Goal: Information Seeking & Learning: Learn about a topic

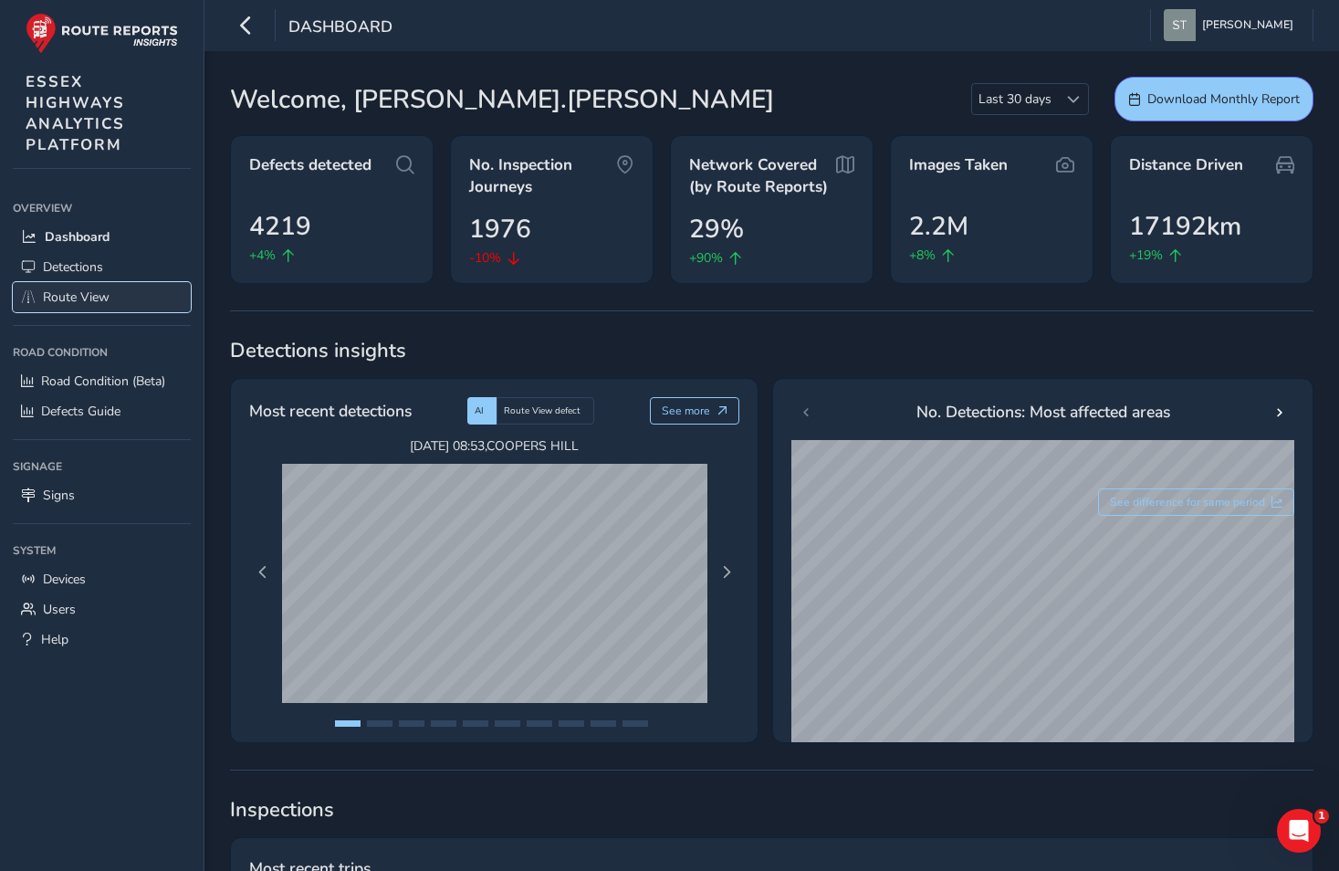
click at [76, 299] on span "Route View" at bounding box center [76, 297] width 67 height 17
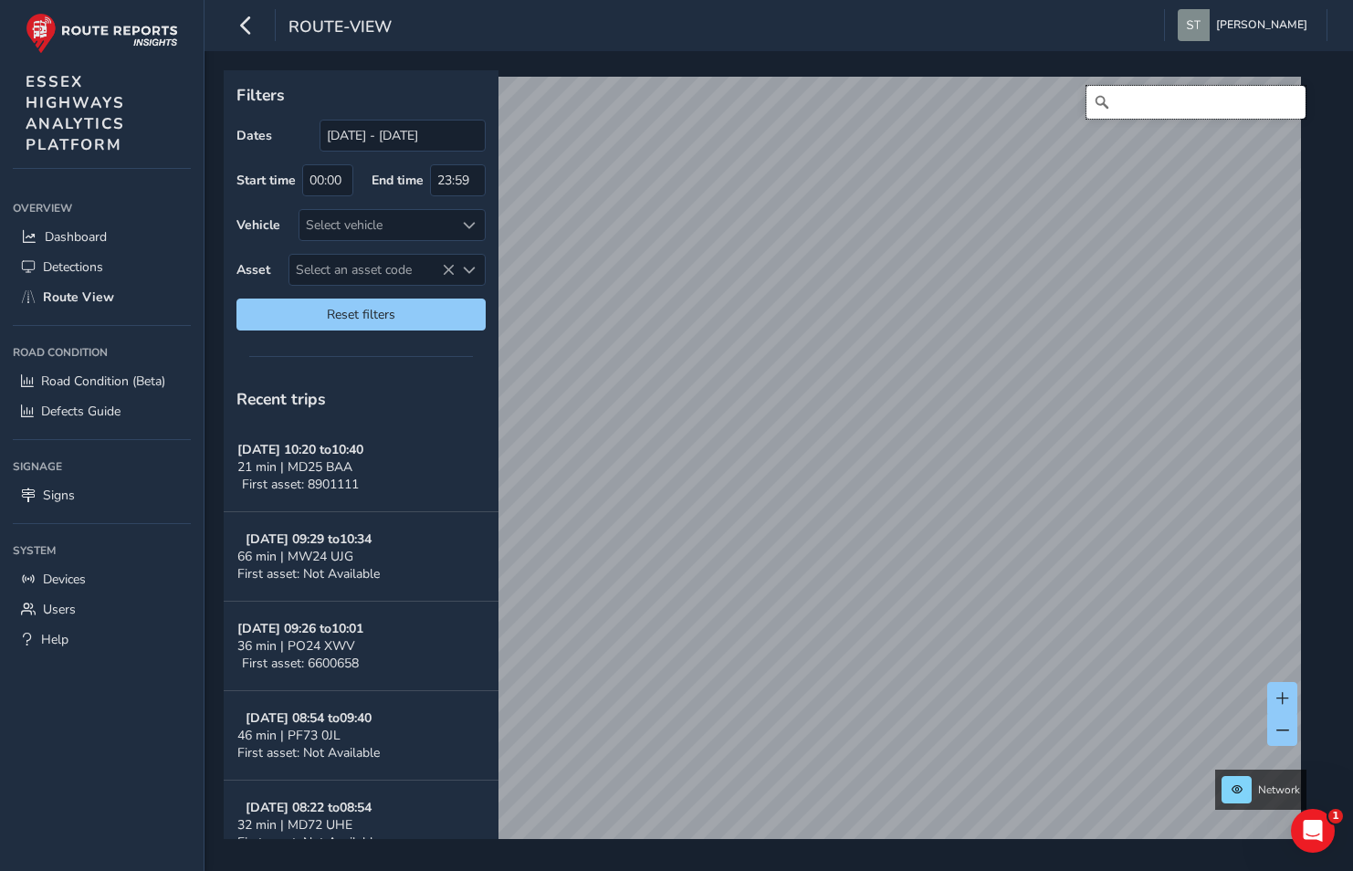
click at [1115, 105] on input "Search" at bounding box center [1195, 102] width 219 height 33
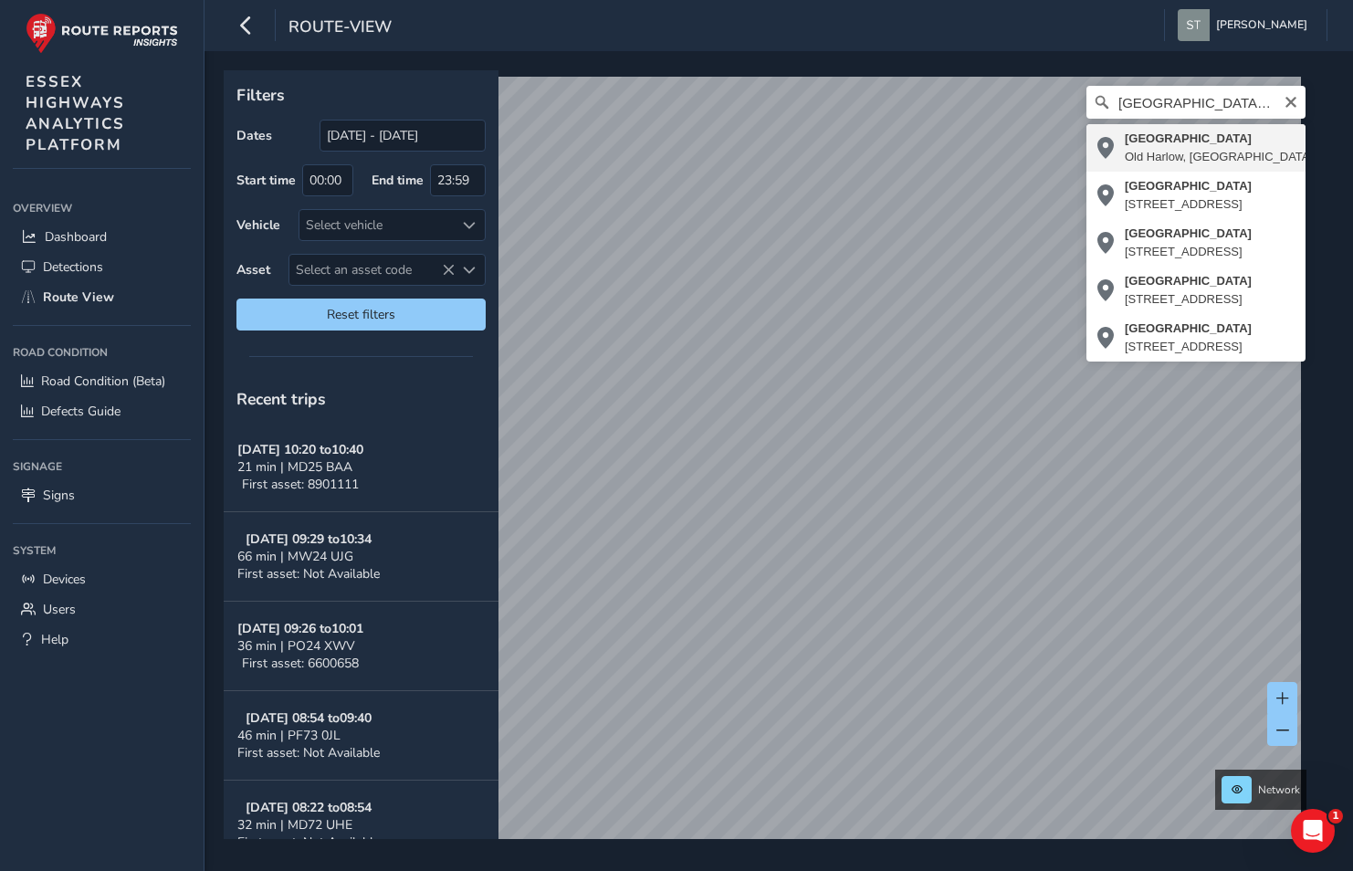
type input "[GEOGRAPHIC_DATA], [GEOGRAPHIC_DATA], [GEOGRAPHIC_DATA], [GEOGRAPHIC_DATA], [GE…"
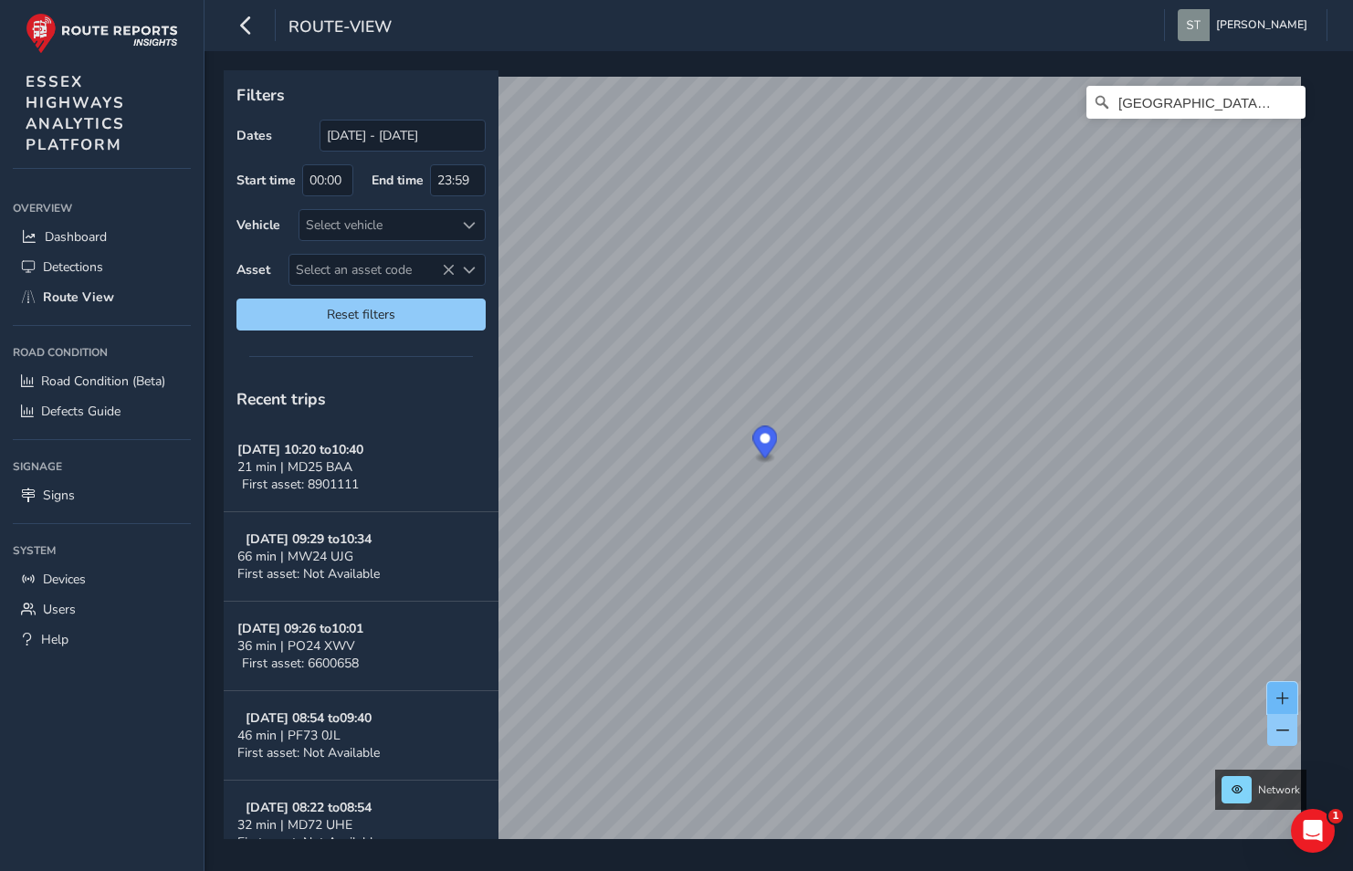
click at [1282, 688] on button at bounding box center [1282, 698] width 30 height 32
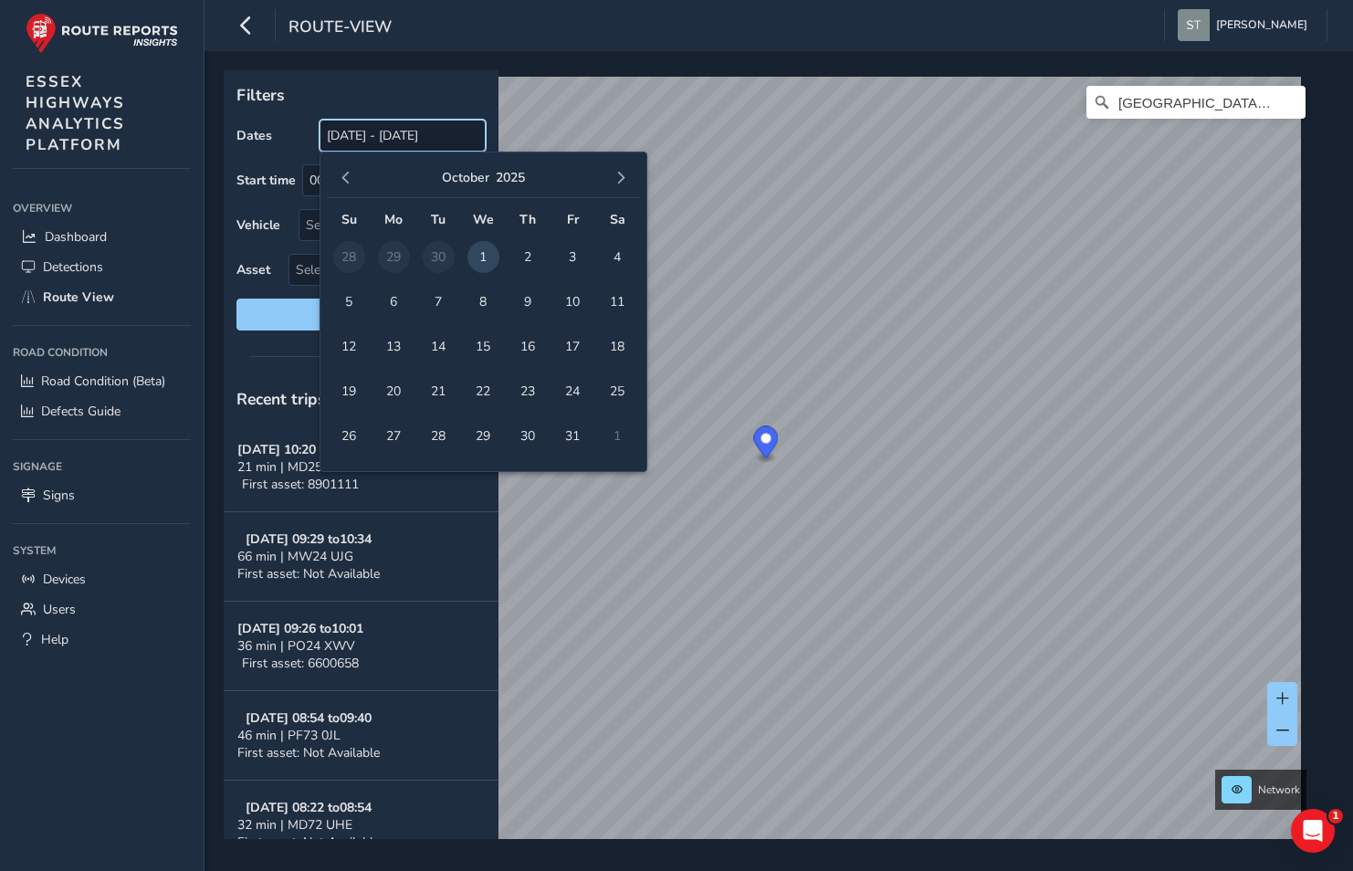
click at [357, 134] on input "[DATE] - [DATE]" at bounding box center [403, 136] width 166 height 32
click at [361, 136] on input "[DATE] - [DATE]" at bounding box center [403, 136] width 166 height 32
click at [346, 174] on span "button" at bounding box center [346, 178] width 13 height 13
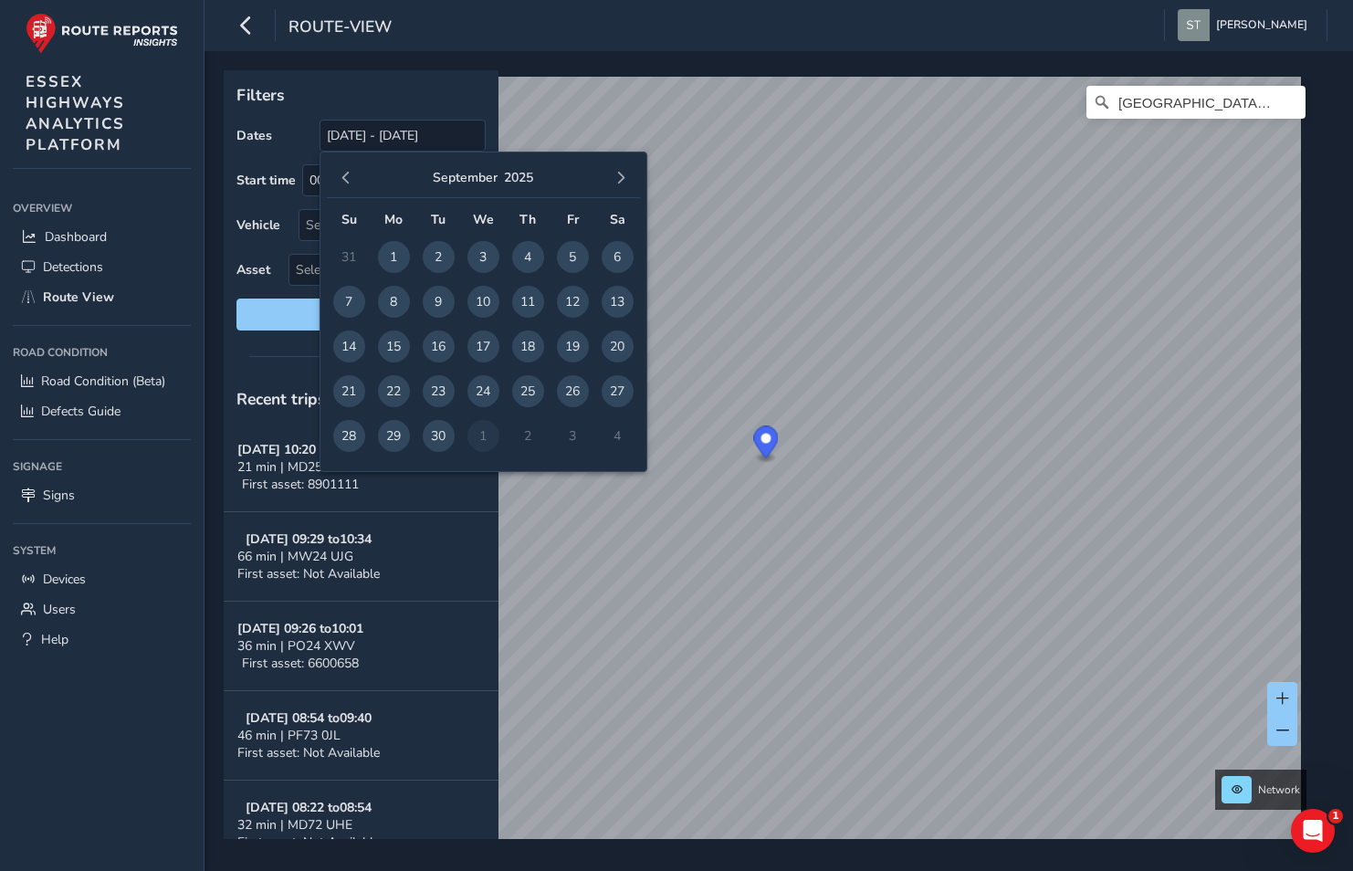
click at [346, 174] on span "button" at bounding box center [346, 178] width 13 height 13
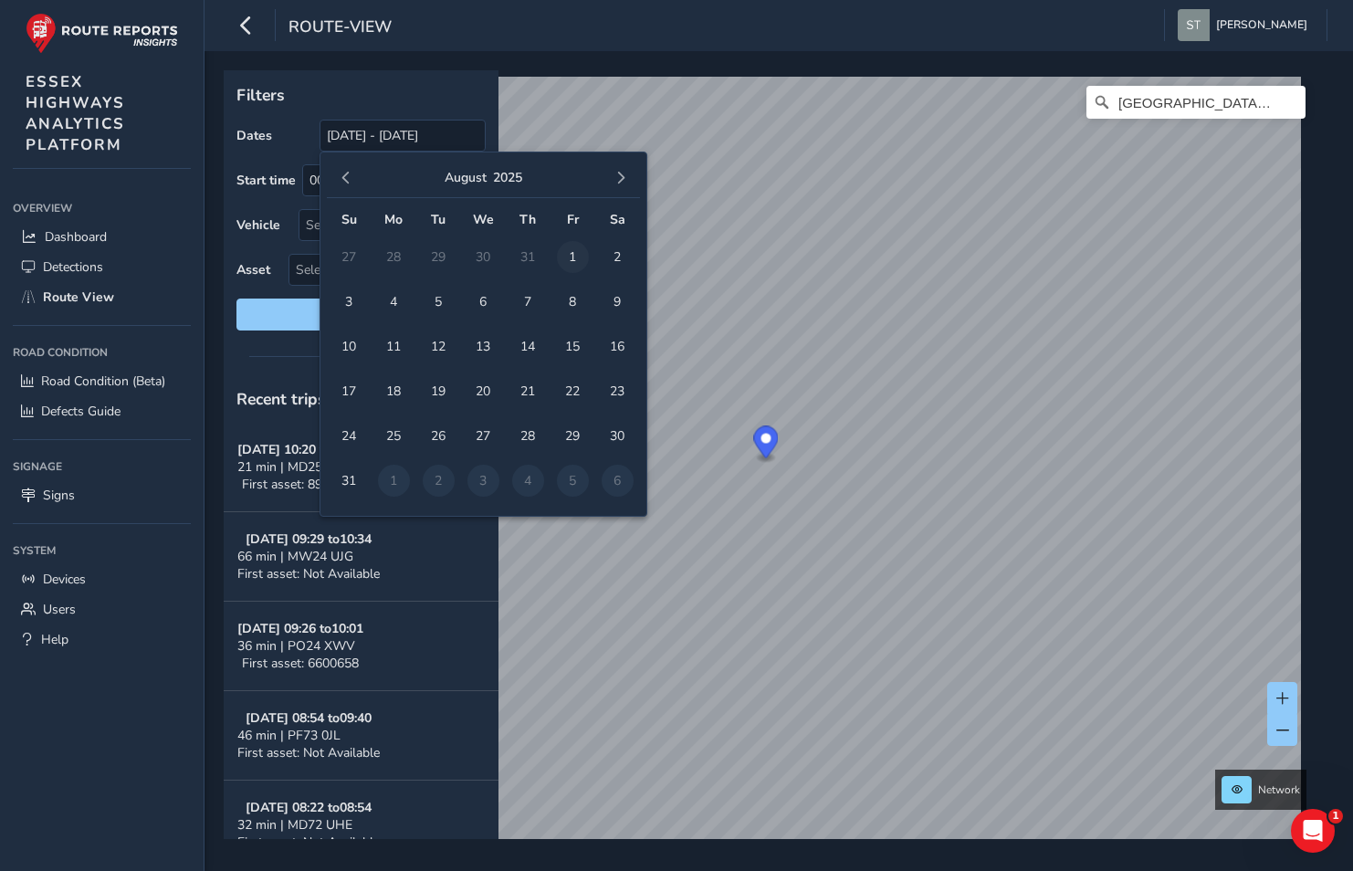
click at [564, 257] on span "1" at bounding box center [573, 257] width 32 height 32
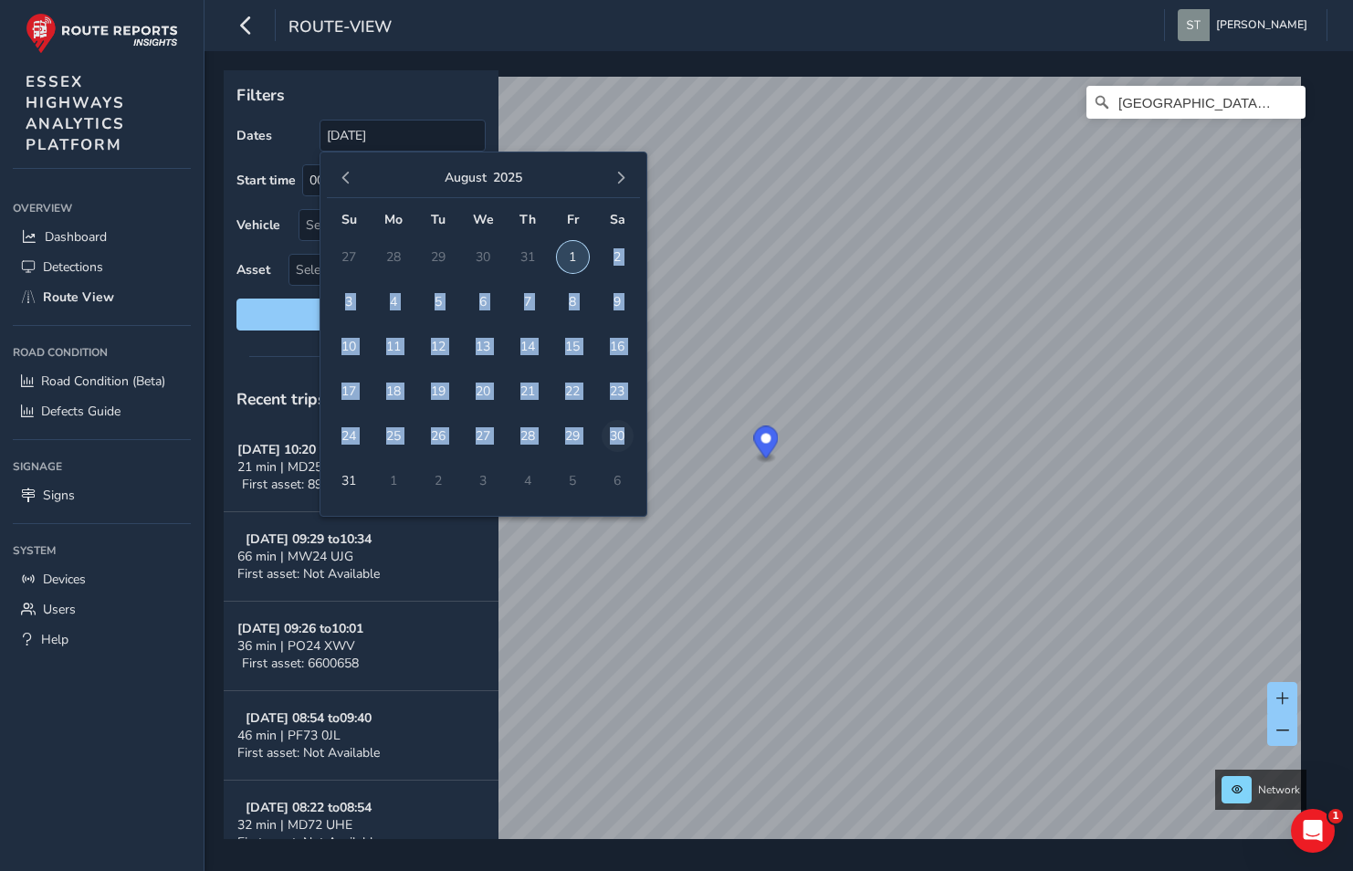
drag, startPoint x: 581, startPoint y: 254, endPoint x: 624, endPoint y: 438, distance: 189.6
click at [624, 438] on tbody "27 28 29 30 31 1 2 3 4 5 6 7 8 9 10 11 12 13 14 15 16 17 18 19 20 21 22 23 24 2…" at bounding box center [483, 369] width 313 height 268
drag, startPoint x: 624, startPoint y: 438, endPoint x: 625, endPoint y: 177, distance: 261.1
click at [625, 177] on span "button" at bounding box center [620, 178] width 13 height 13
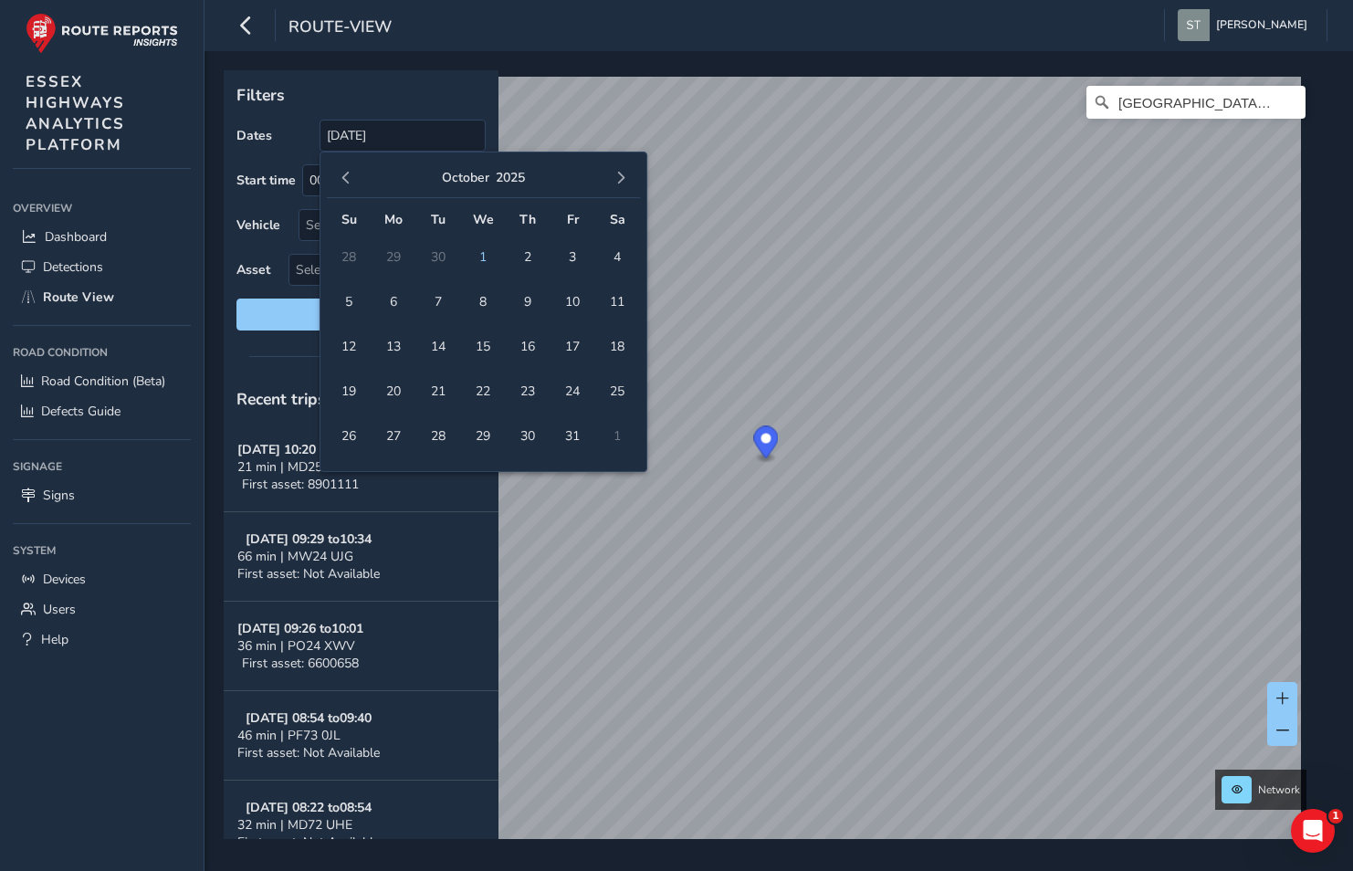
click at [622, 176] on span "button" at bounding box center [620, 178] width 13 height 13
click at [343, 181] on span "button" at bounding box center [346, 178] width 13 height 13
click at [490, 253] on span "1" at bounding box center [483, 257] width 32 height 32
type input "[DATE] - [DATE]"
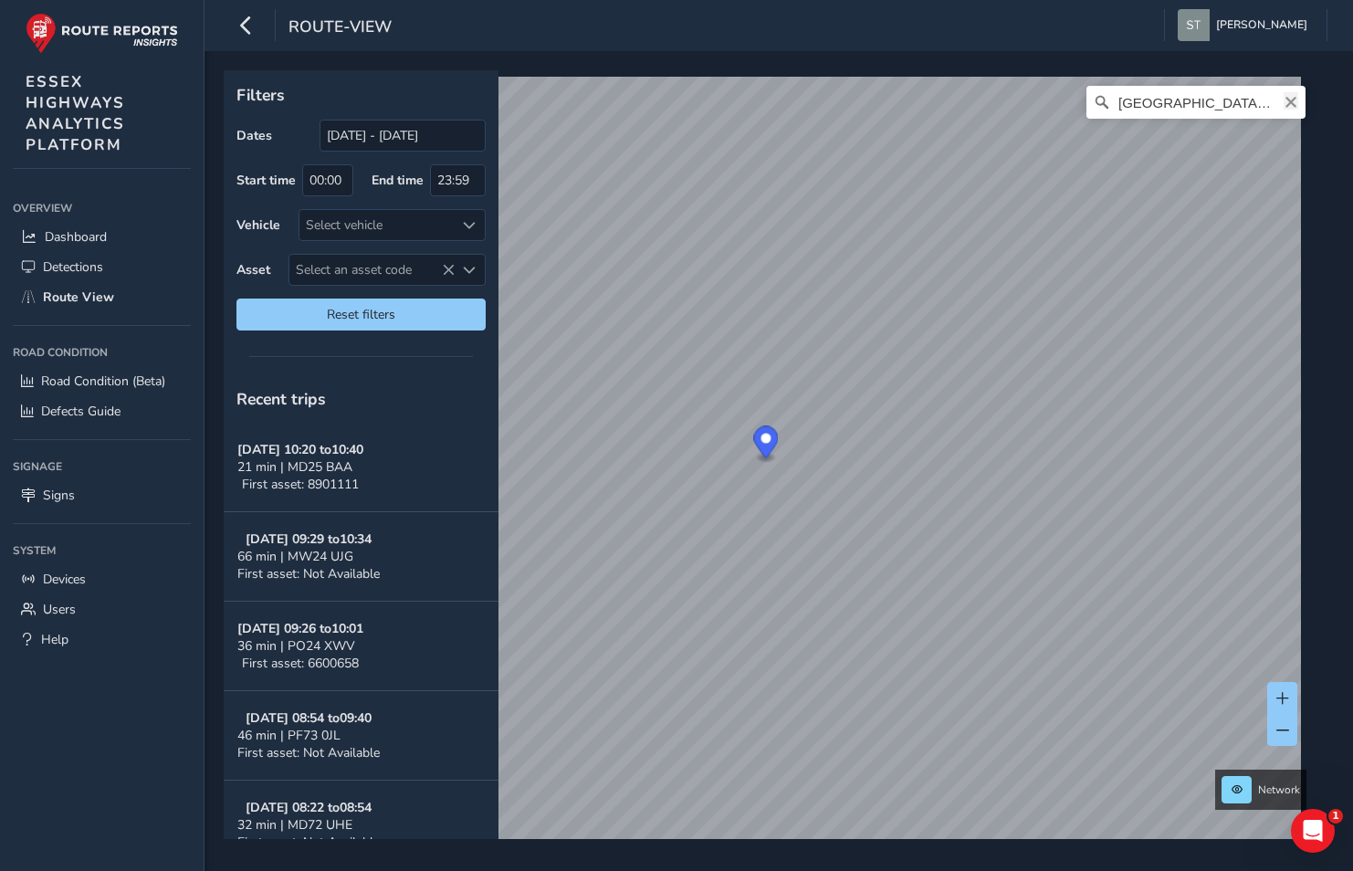
click at [1286, 100] on icon "Clear" at bounding box center [1291, 102] width 11 height 11
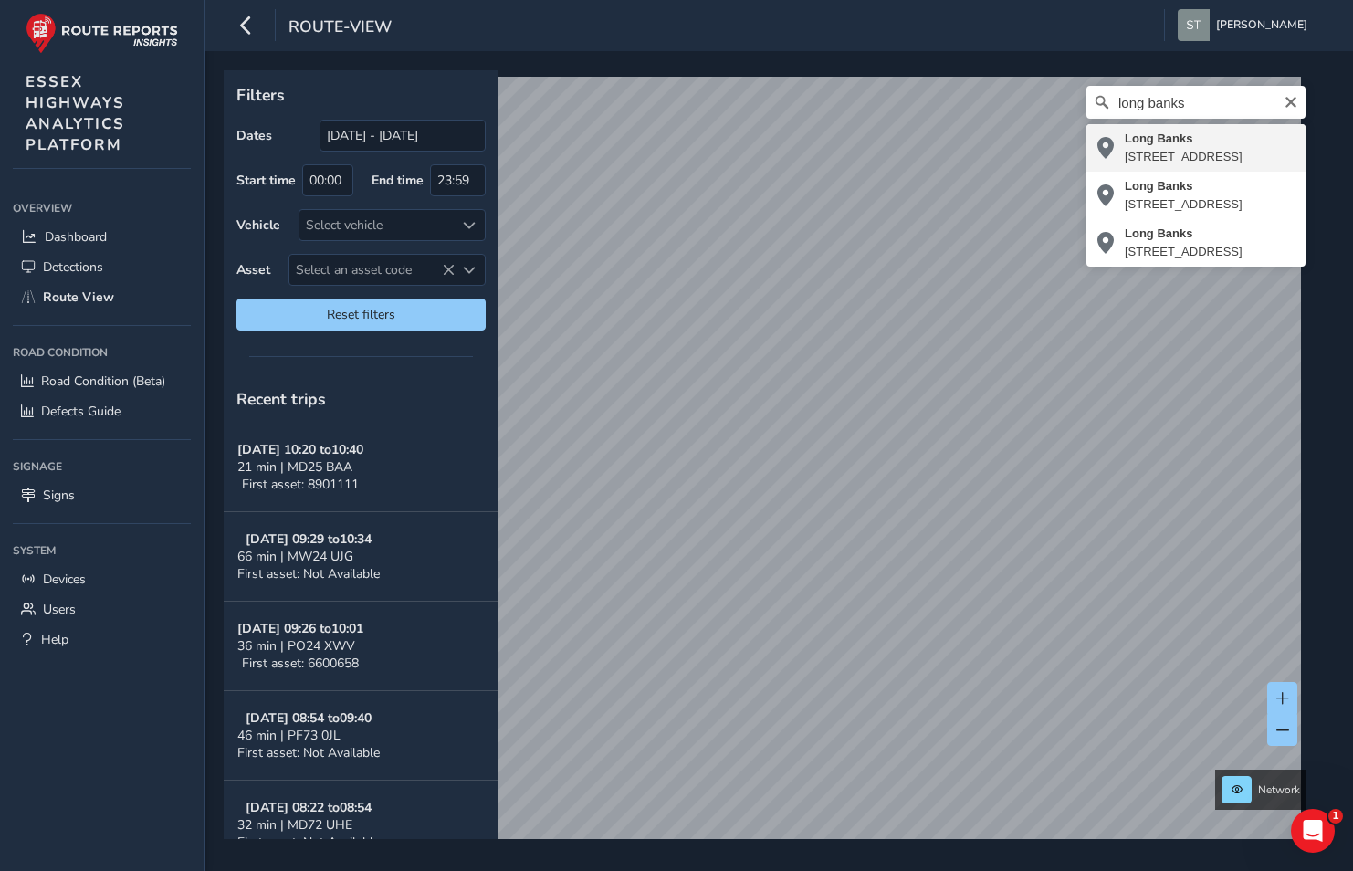
type input "[STREET_ADDRESS]"
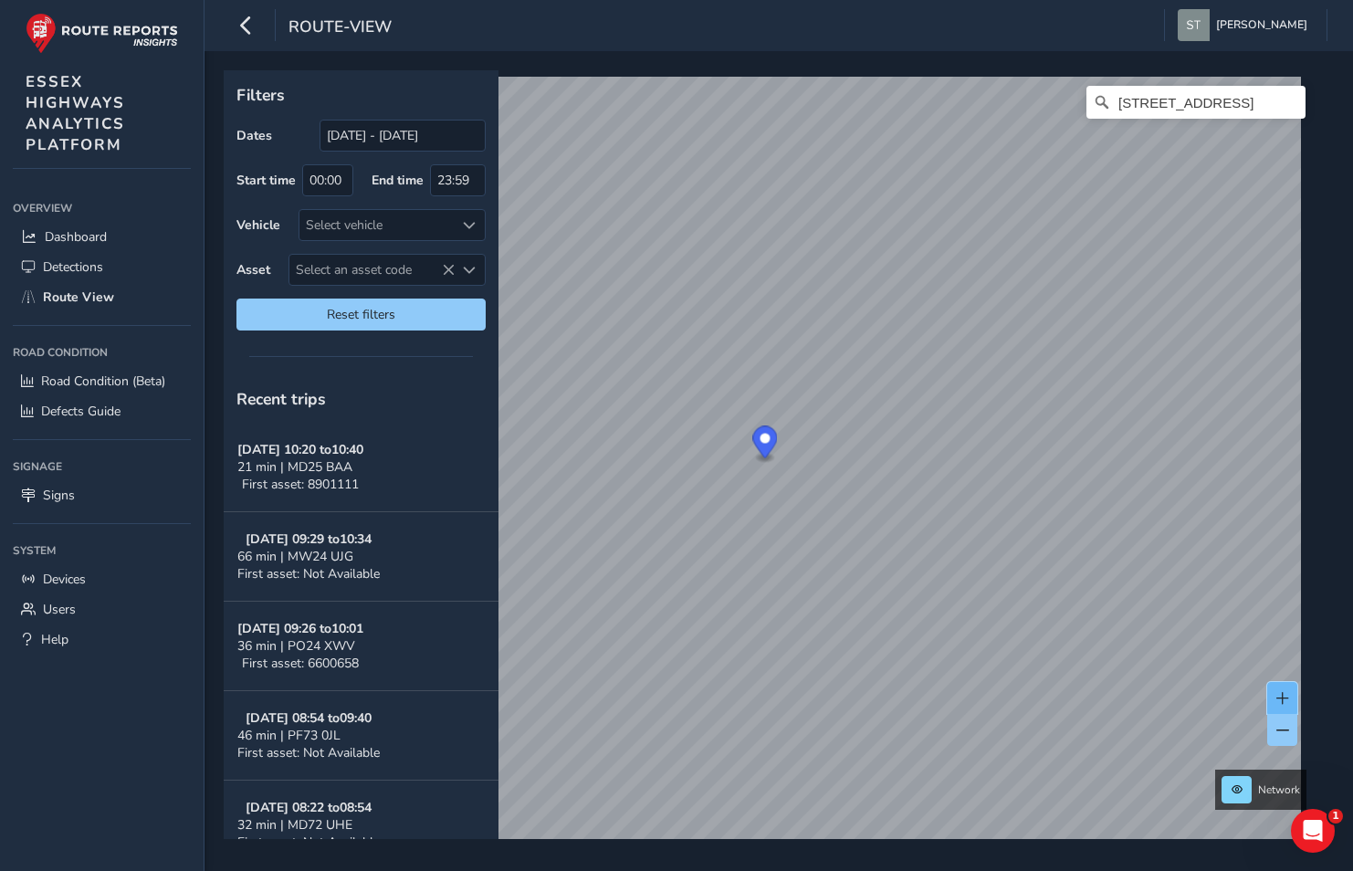
click at [1284, 698] on span at bounding box center [1282, 698] width 13 height 13
click at [1284, 98] on icon "Clear" at bounding box center [1291, 102] width 15 height 15
click at [1152, 142] on div "RISDENS, HARLOW No results found" at bounding box center [772, 468] width 1085 height 783
click at [1251, 103] on input "RISDENS, [GEOGRAPHIC_DATA]" at bounding box center [1195, 102] width 219 height 33
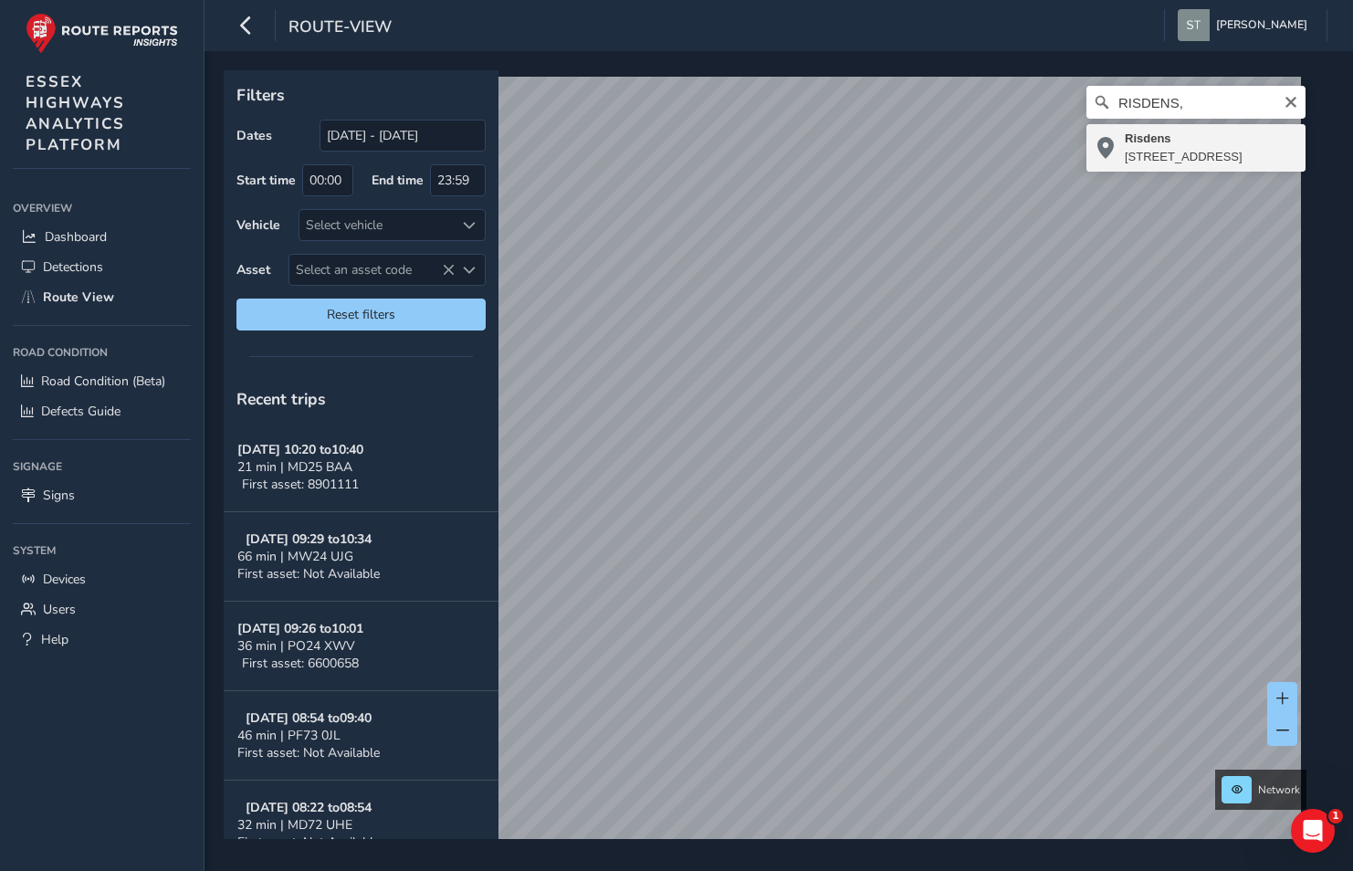
type input "[STREET_ADDRESS]"
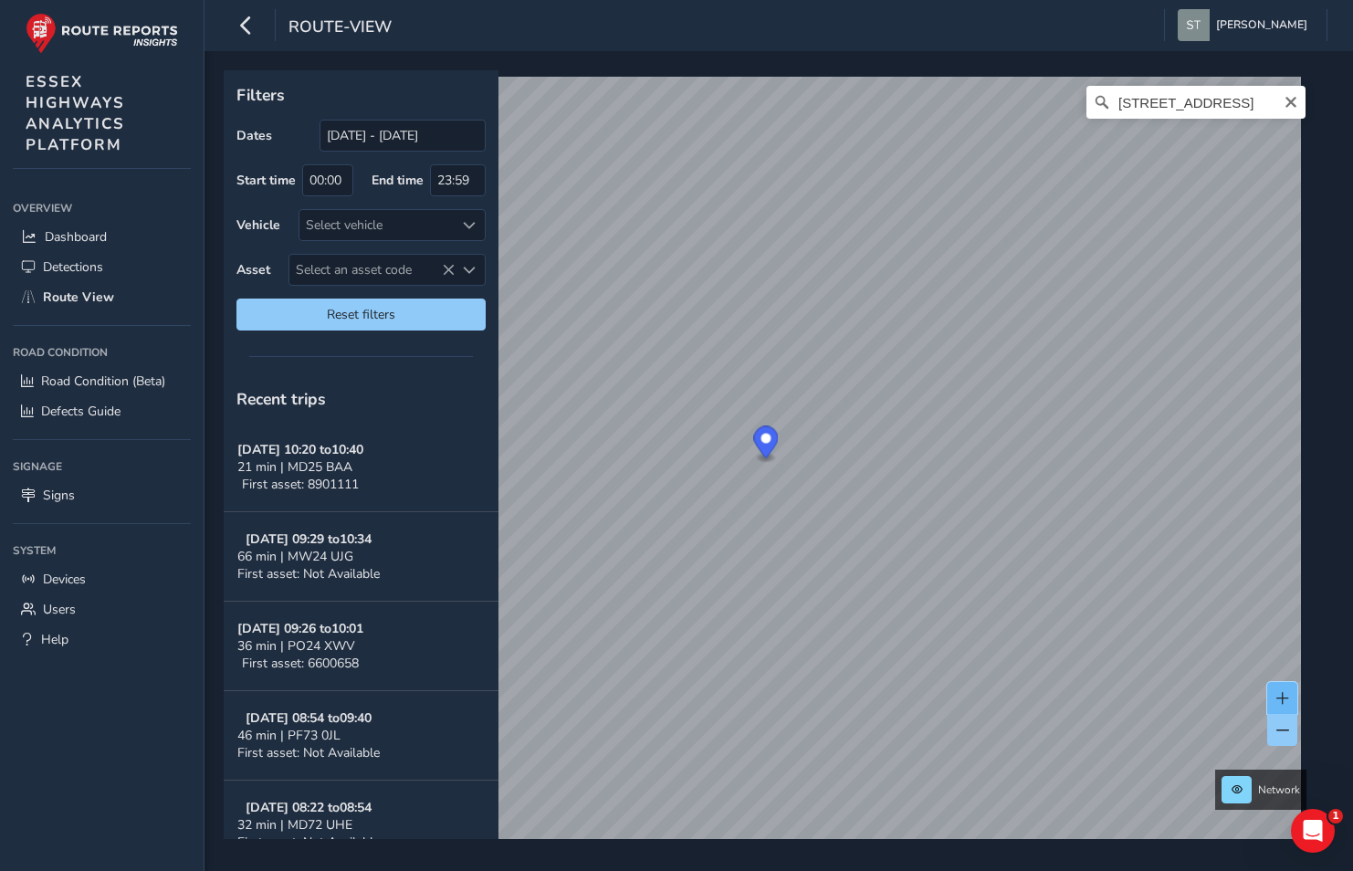
click at [1283, 689] on button at bounding box center [1282, 698] width 30 height 32
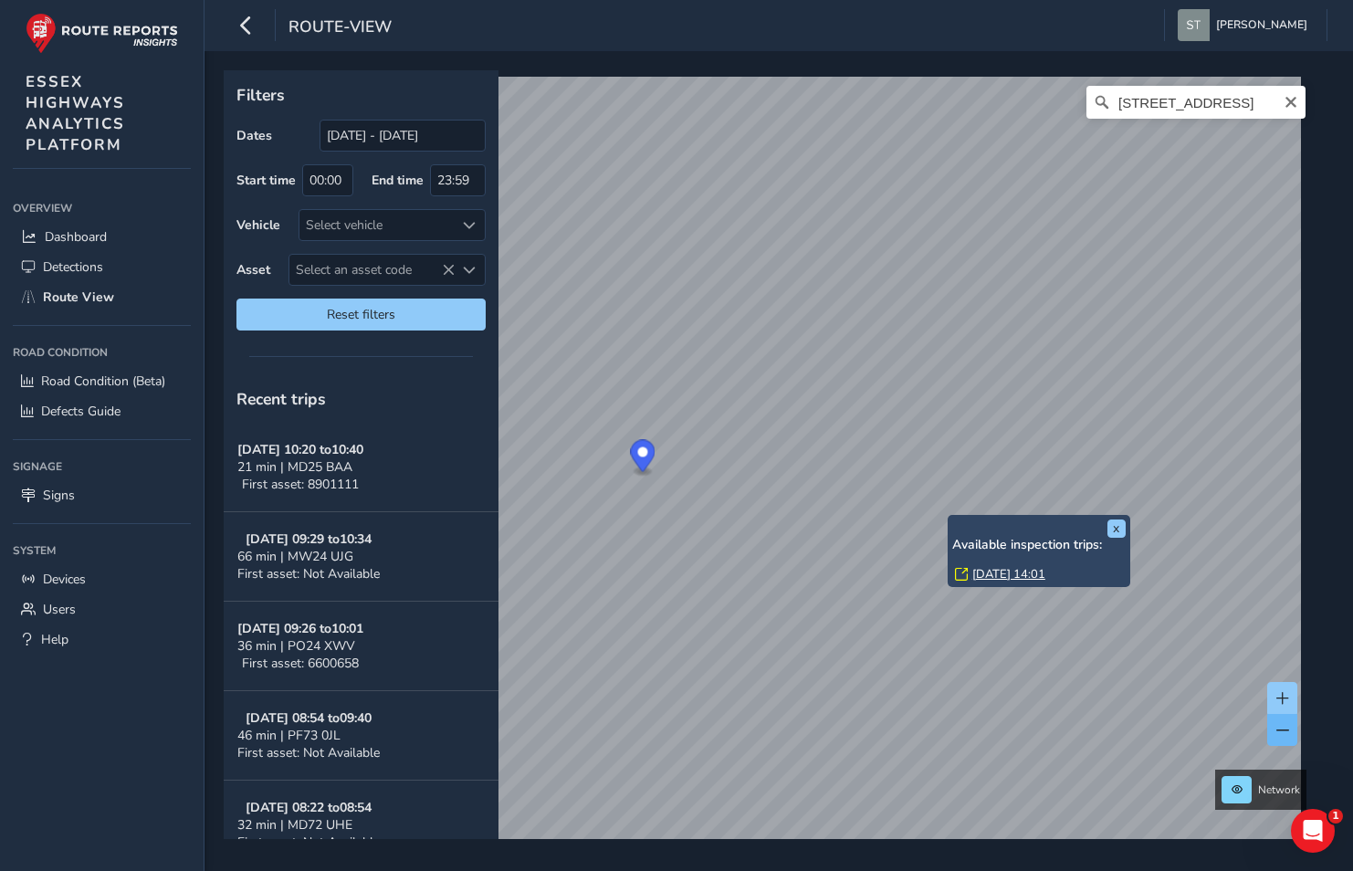
click at [949, 516] on div "x Available inspection trips: [DATE] 14:01" at bounding box center [1039, 551] width 183 height 72
click at [988, 572] on link "[DATE] 14:01" at bounding box center [1008, 574] width 73 height 16
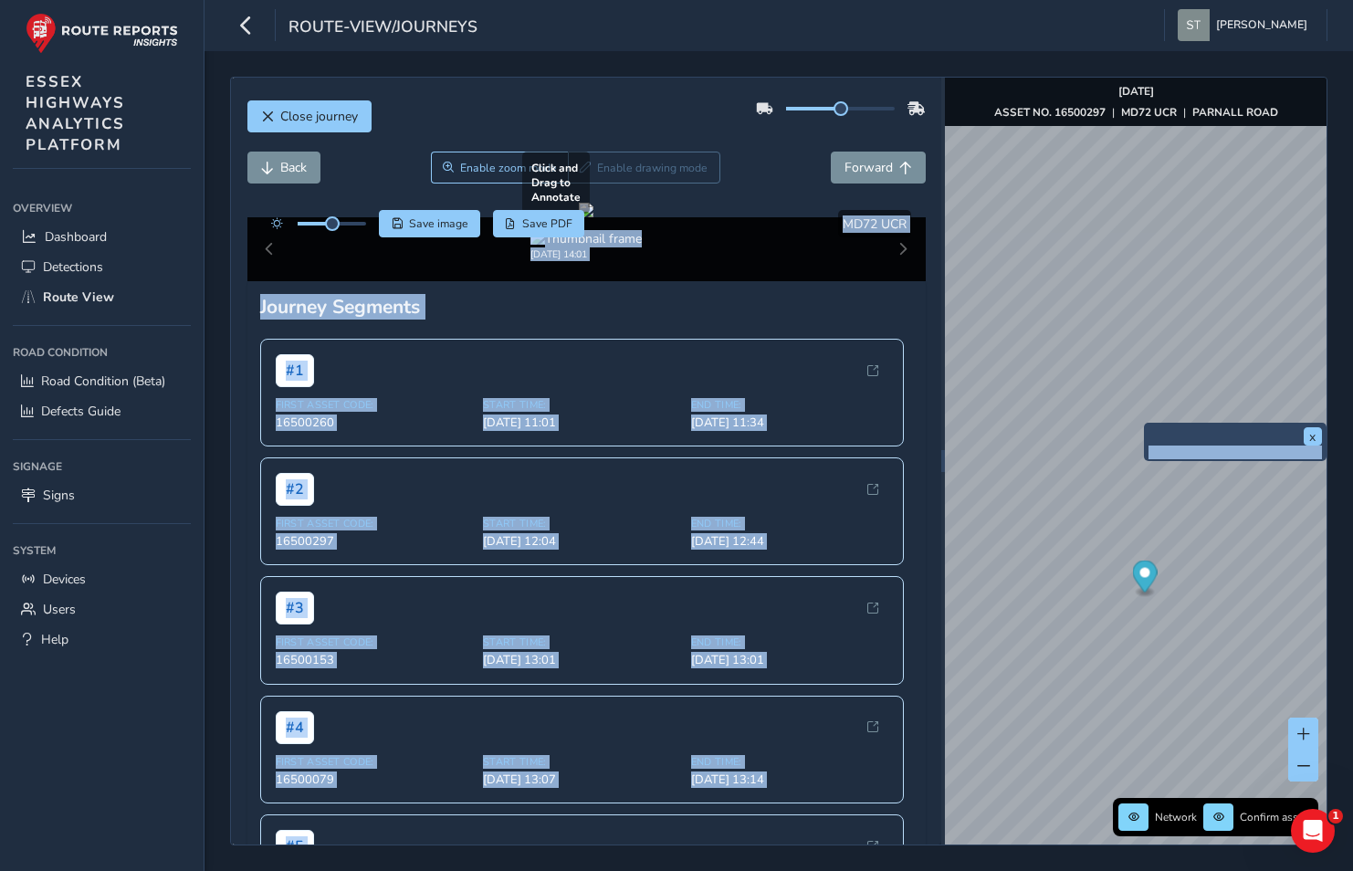
drag, startPoint x: 531, startPoint y: 432, endPoint x: 897, endPoint y: 428, distance: 365.2
click at [1169, 430] on div "Close journey Back Enable zoom mode Enable drawing mode Forward Click and Drag …" at bounding box center [778, 461] width 1097 height 769
click at [834, 183] on button "Forward" at bounding box center [878, 168] width 95 height 32
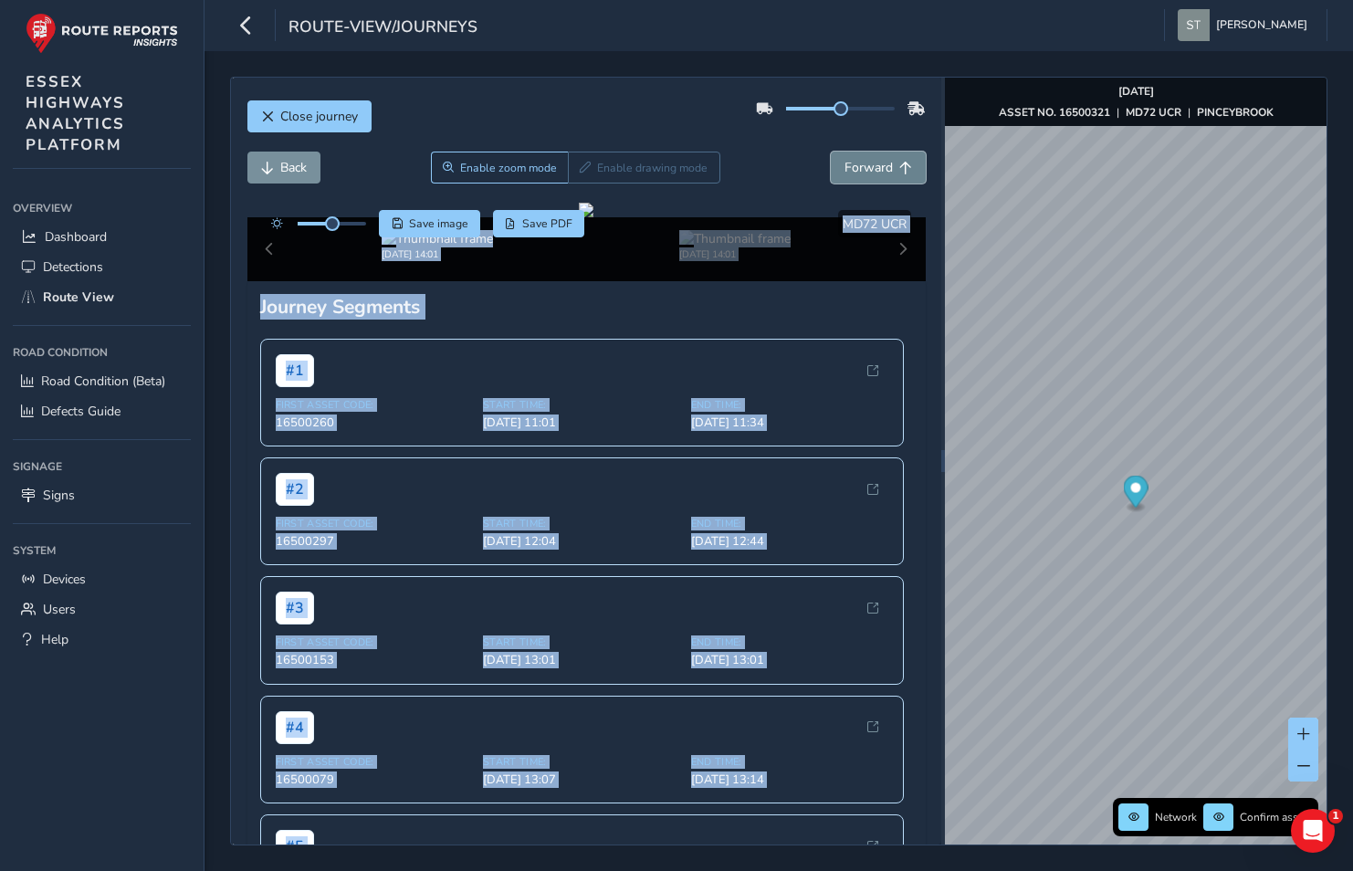
click at [834, 178] on button "Forward" at bounding box center [878, 168] width 95 height 32
click at [283, 171] on span "Back" at bounding box center [293, 167] width 26 height 17
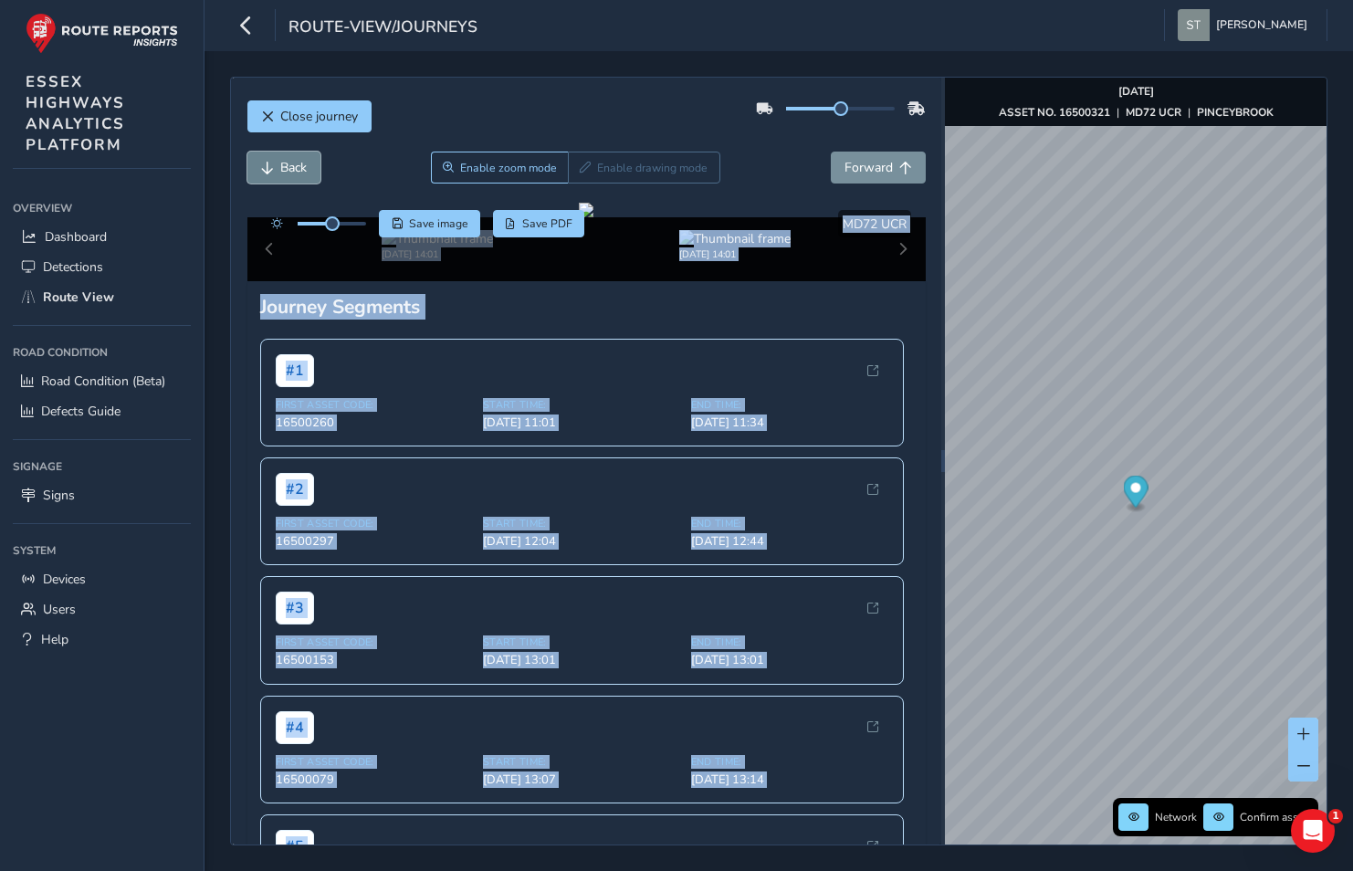
click at [283, 171] on span "Back" at bounding box center [293, 167] width 26 height 17
click at [862, 171] on span "Forward" at bounding box center [869, 167] width 48 height 17
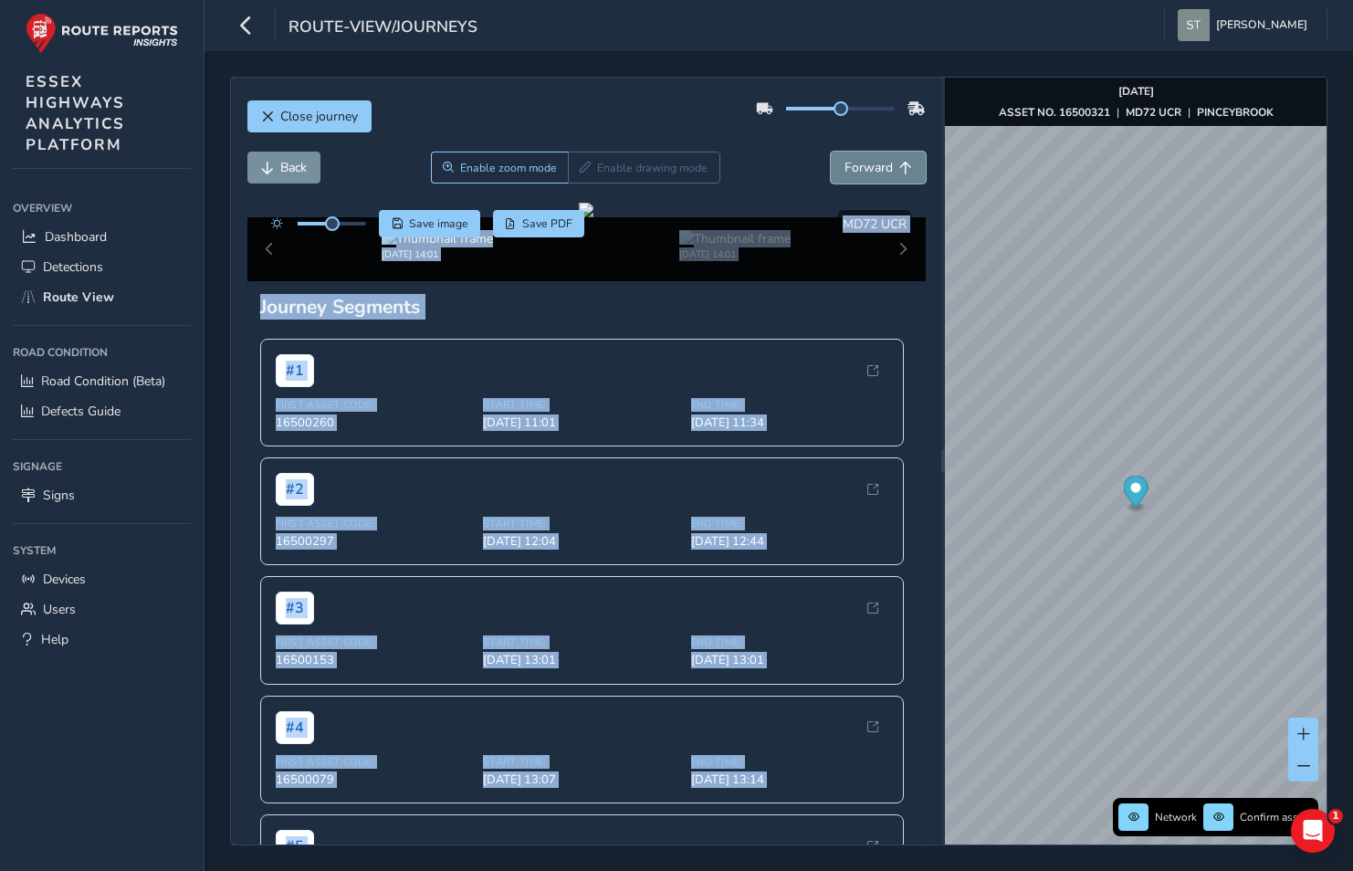
click at [862, 171] on span "Forward" at bounding box center [869, 167] width 48 height 17
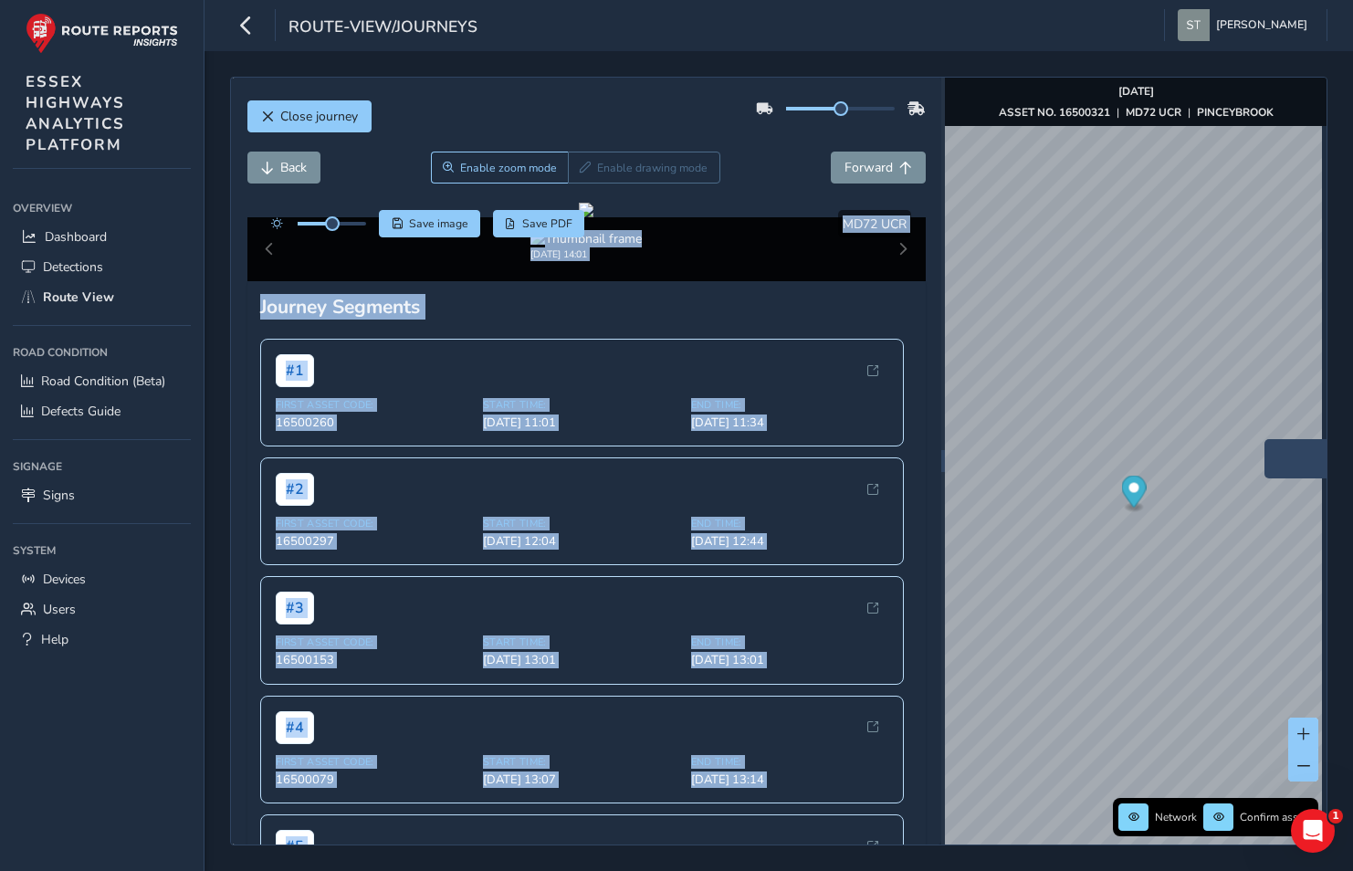
click at [1267, 441] on div "x" at bounding box center [1356, 458] width 183 height 39
click at [1265, 441] on div "x" at bounding box center [1356, 458] width 183 height 39
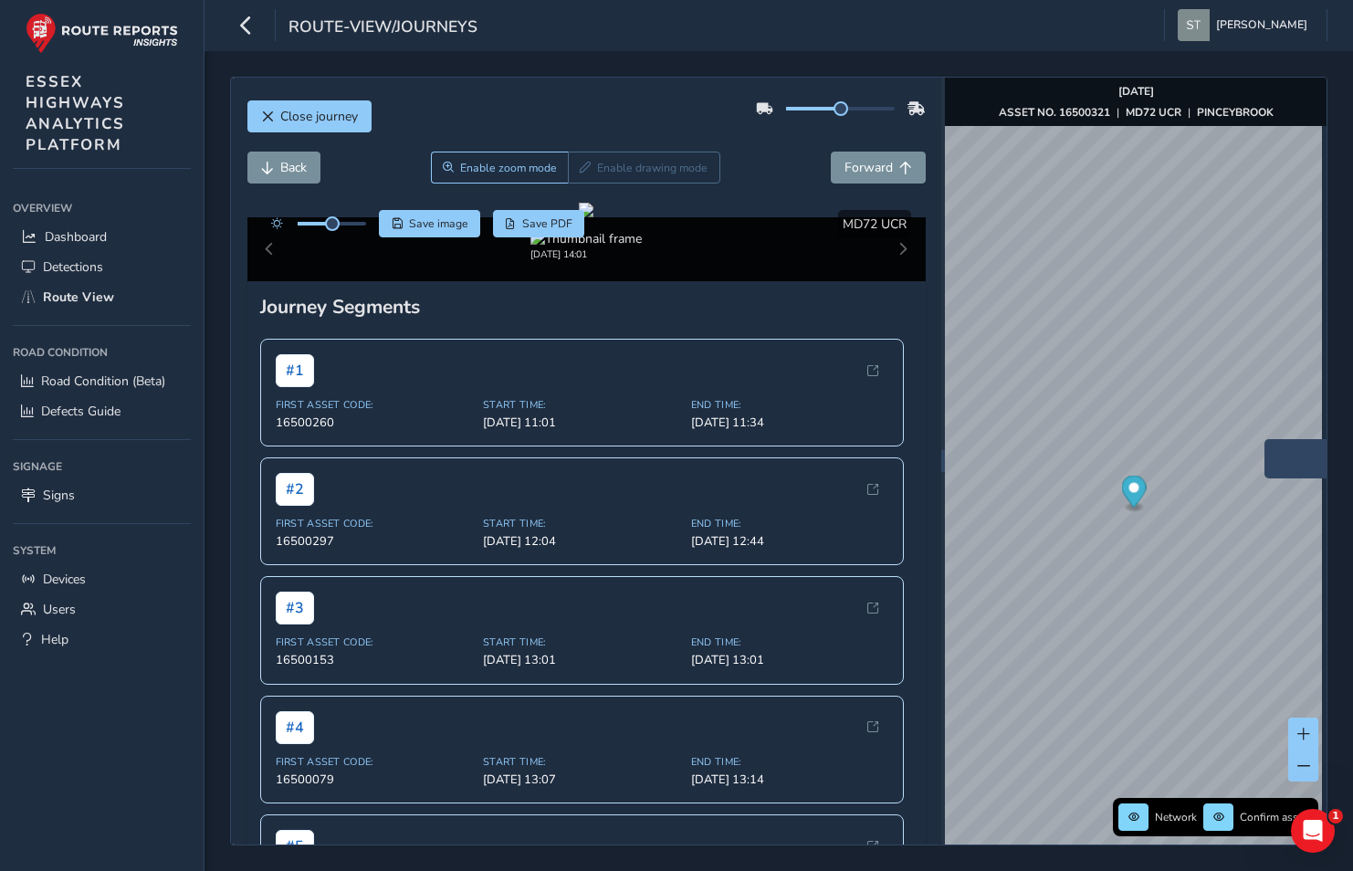
click at [1265, 442] on div "x" at bounding box center [1356, 458] width 183 height 39
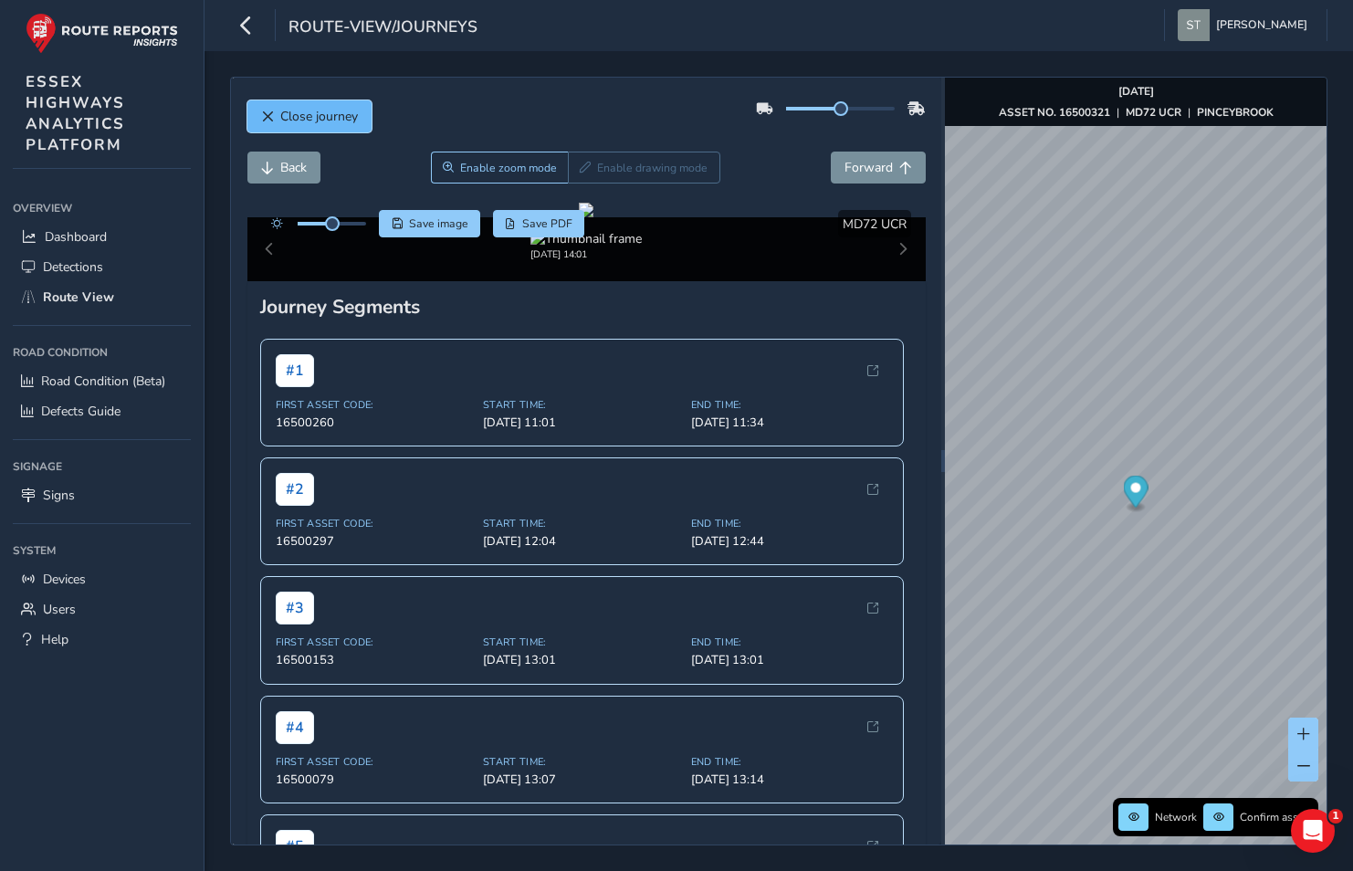
click at [273, 113] on span "Close journey" at bounding box center [267, 116] width 13 height 13
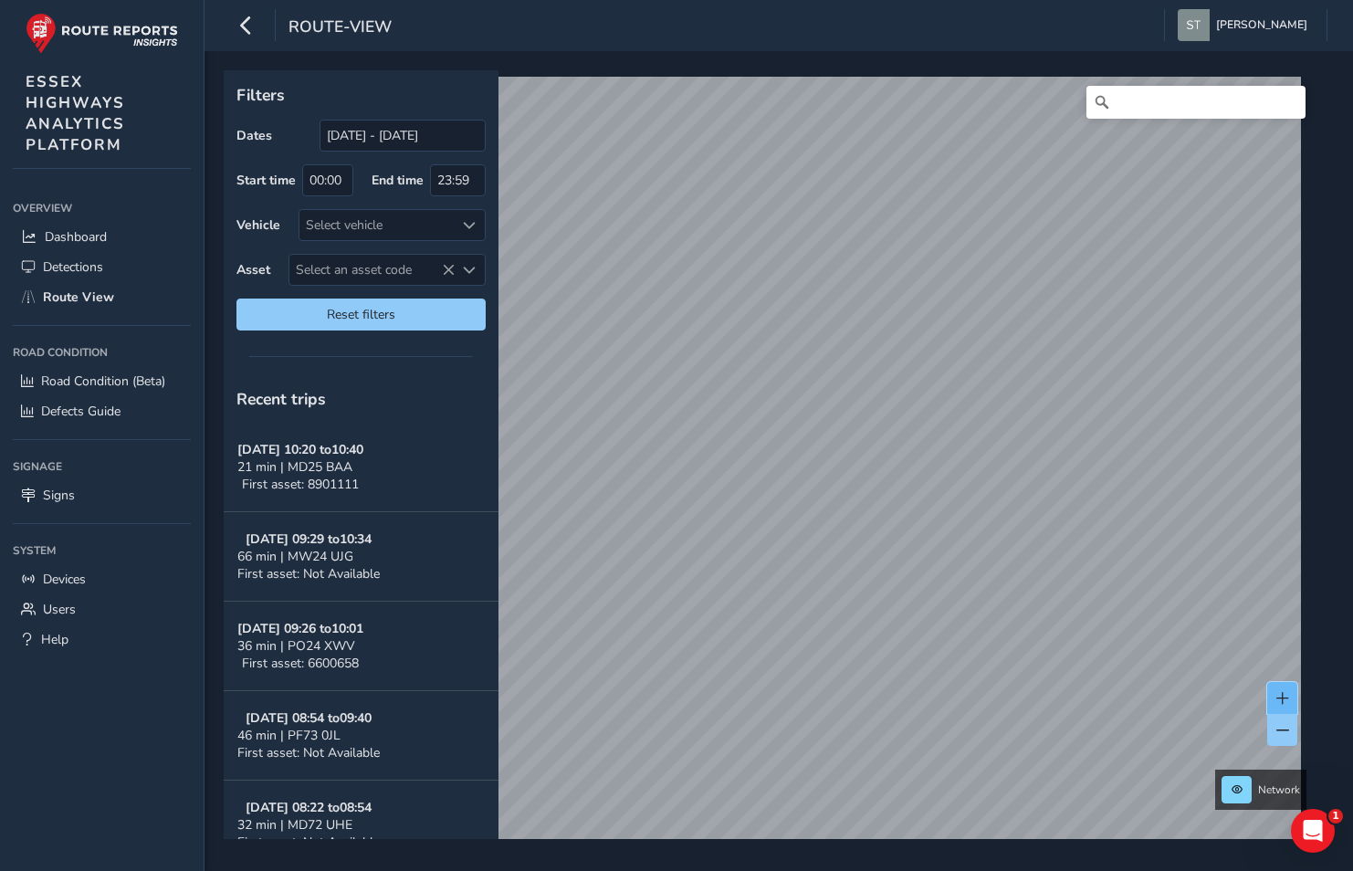
click at [1289, 702] on button at bounding box center [1282, 698] width 30 height 32
click at [1283, 692] on span at bounding box center [1282, 698] width 13 height 13
click at [1093, 663] on link "[DATE] 14:01" at bounding box center [1122, 664] width 73 height 16
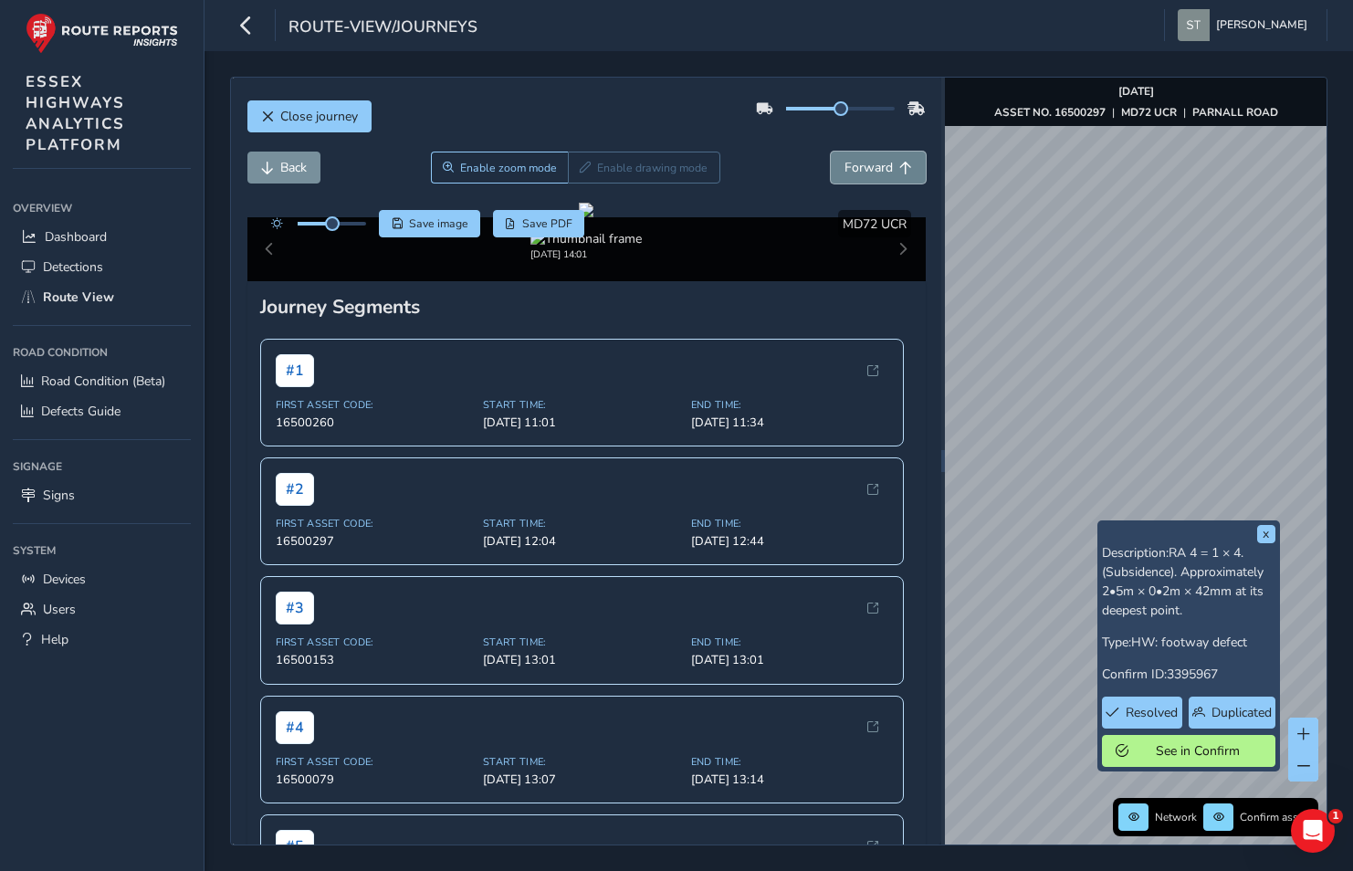
click at [849, 154] on button "Forward" at bounding box center [878, 168] width 95 height 32
click at [289, 172] on span "Back" at bounding box center [293, 167] width 26 height 17
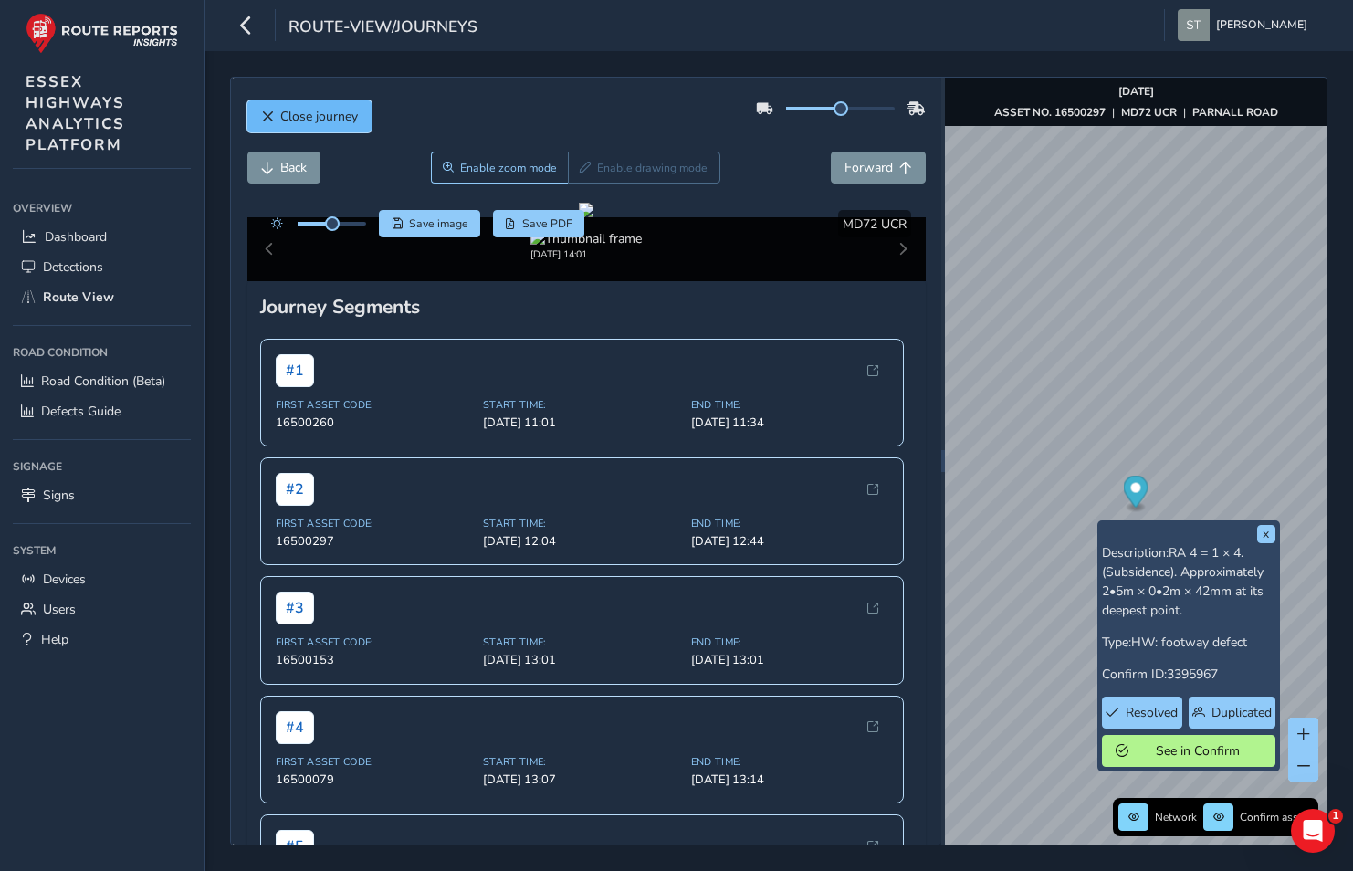
click at [339, 124] on span "Close journey" at bounding box center [319, 116] width 78 height 17
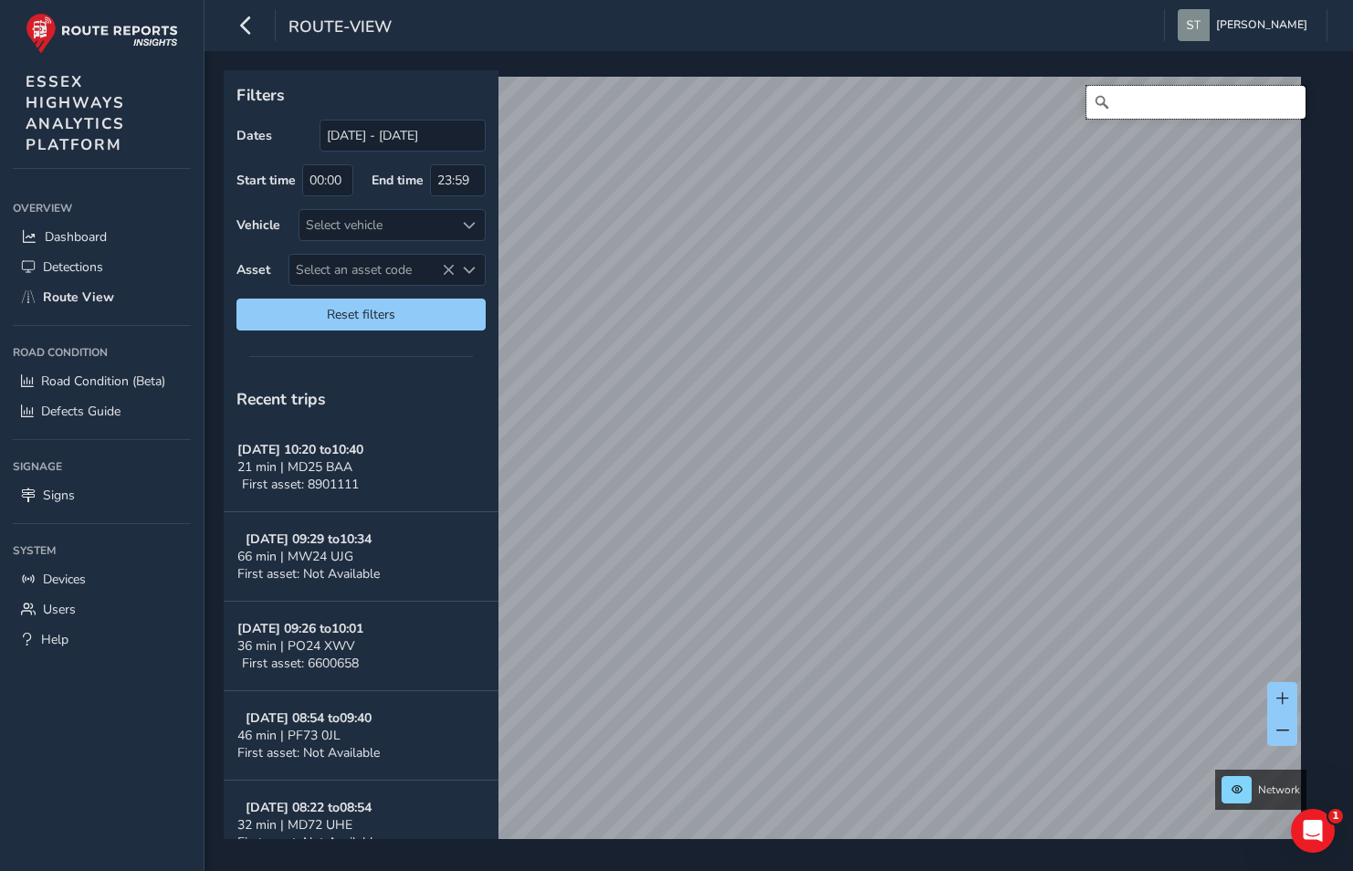
click at [1178, 104] on input "Search" at bounding box center [1195, 102] width 219 height 33
type input "f"
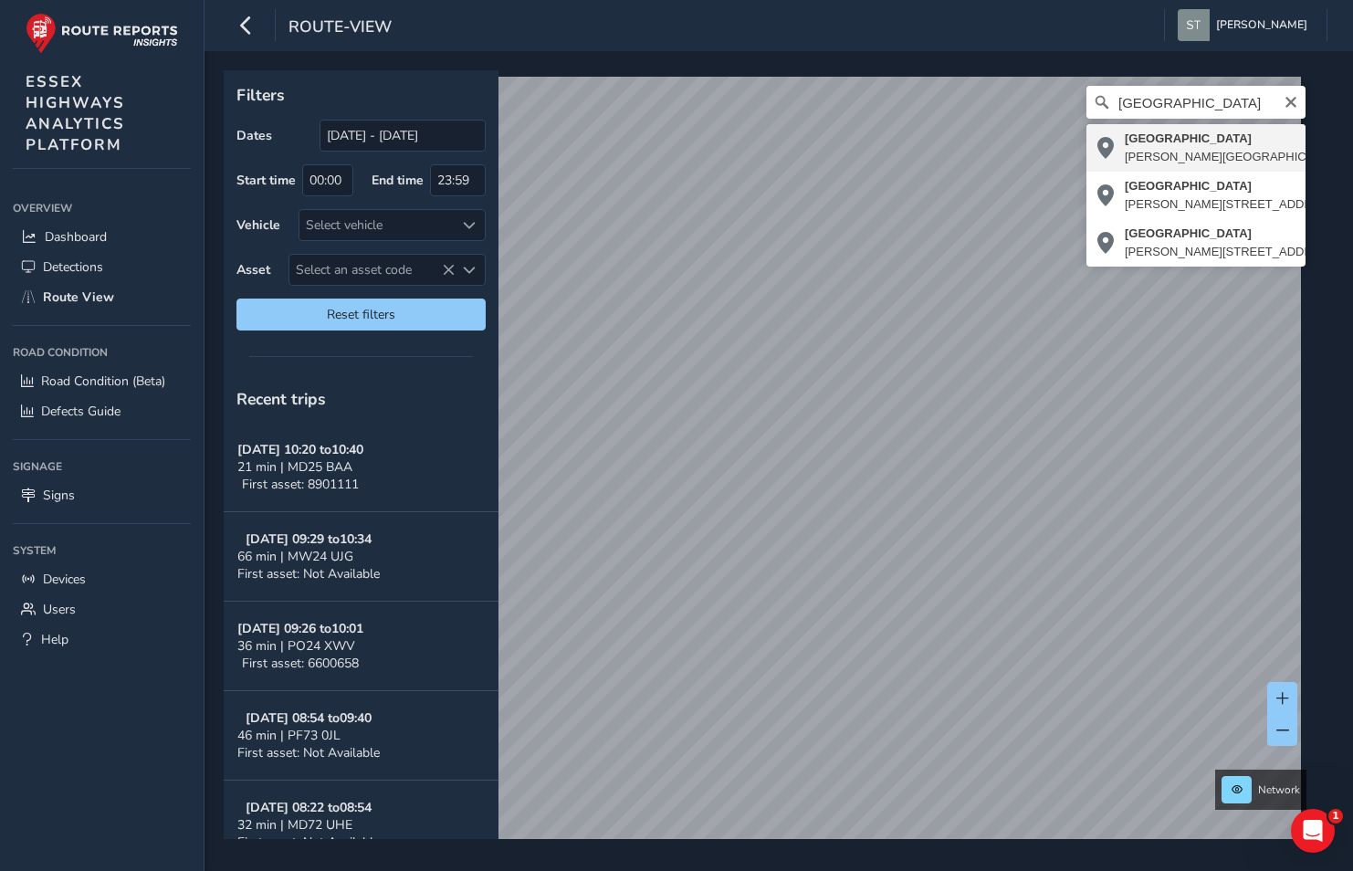
type input "[STREET_ADDRESS][PERSON_NAME]"
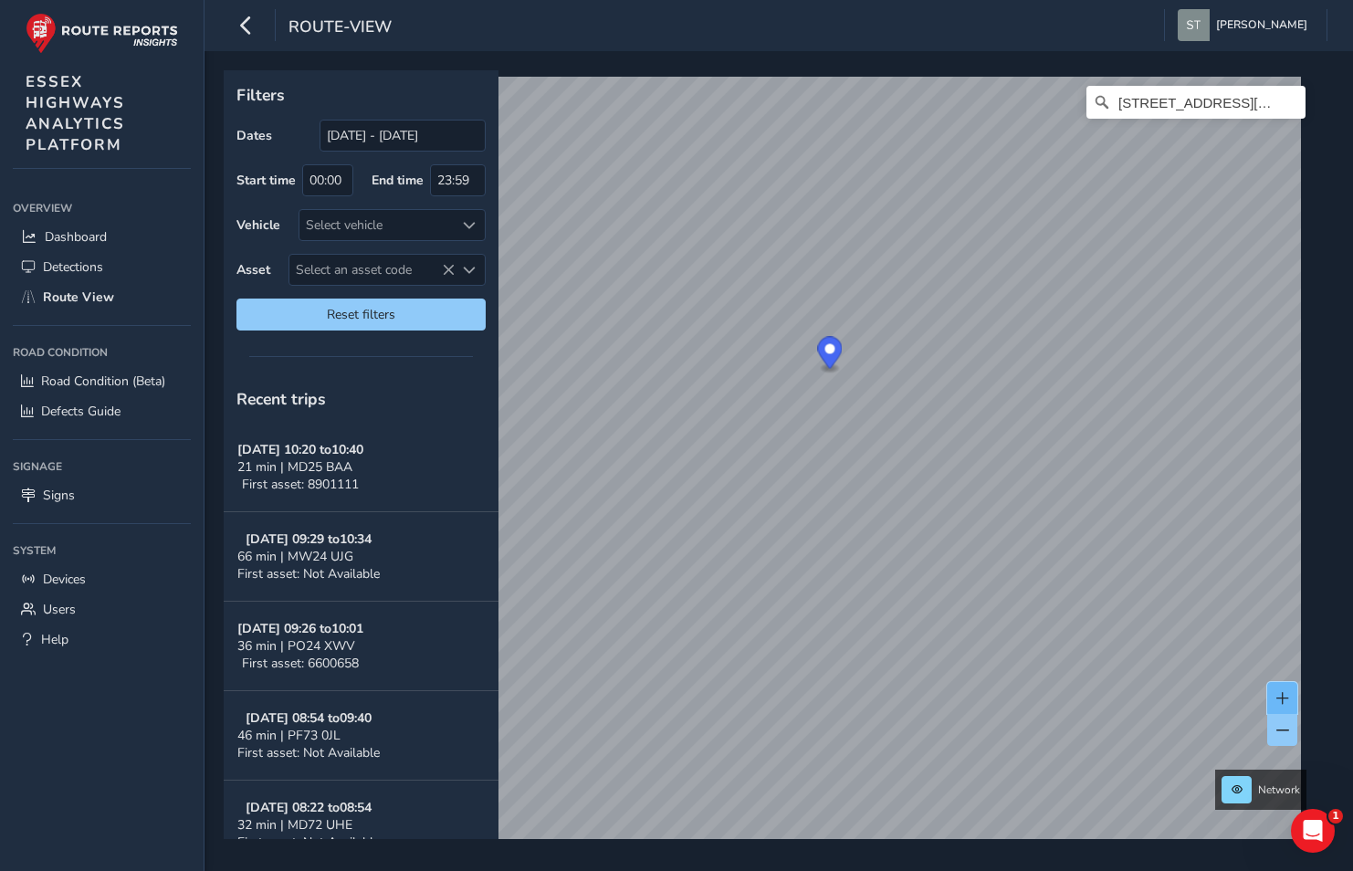
click at [1280, 698] on span at bounding box center [1282, 698] width 13 height 13
click at [1274, 700] on button at bounding box center [1282, 698] width 30 height 32
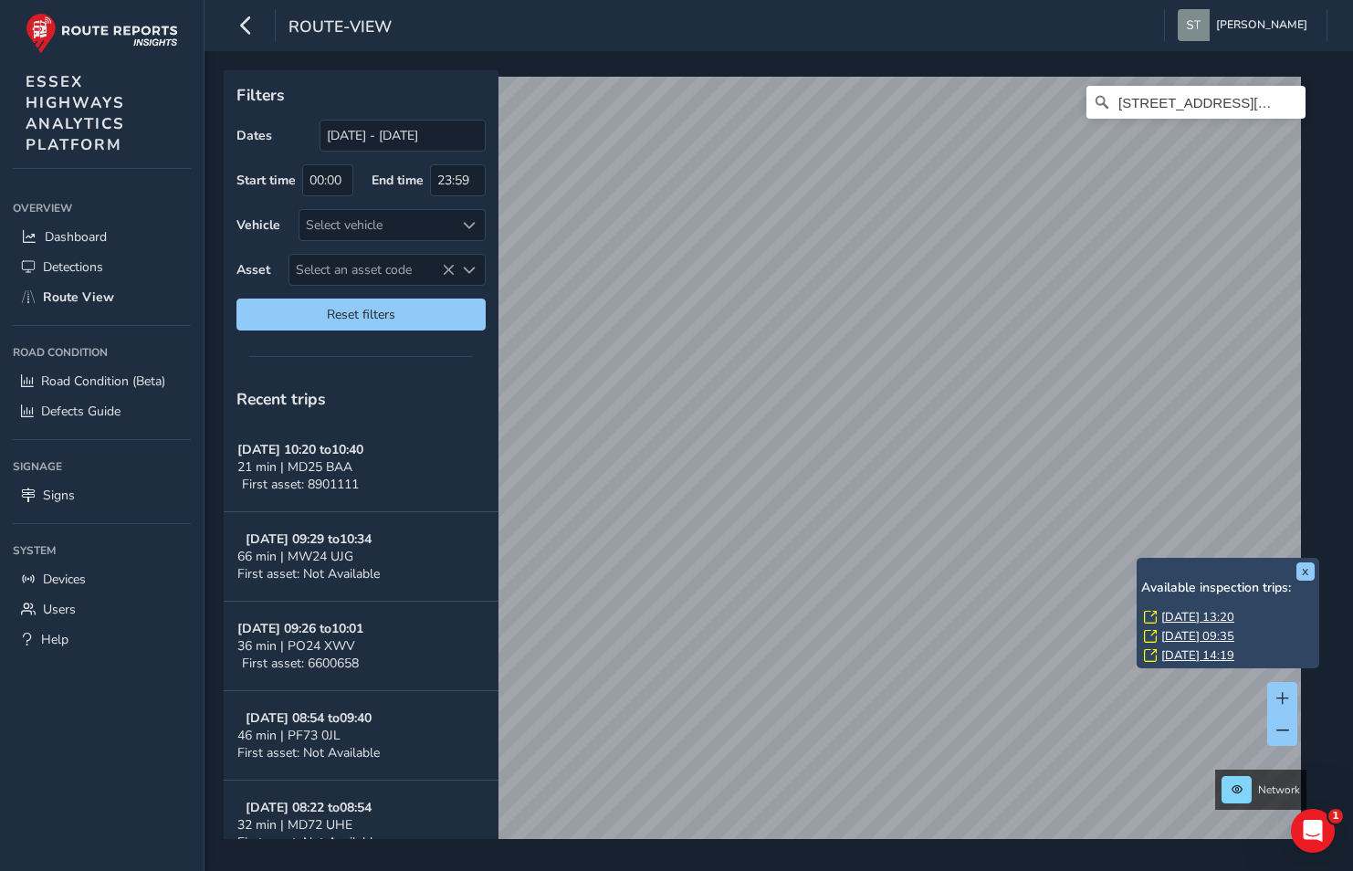
click at [1189, 615] on link "[DATE] 13:20" at bounding box center [1197, 617] width 73 height 16
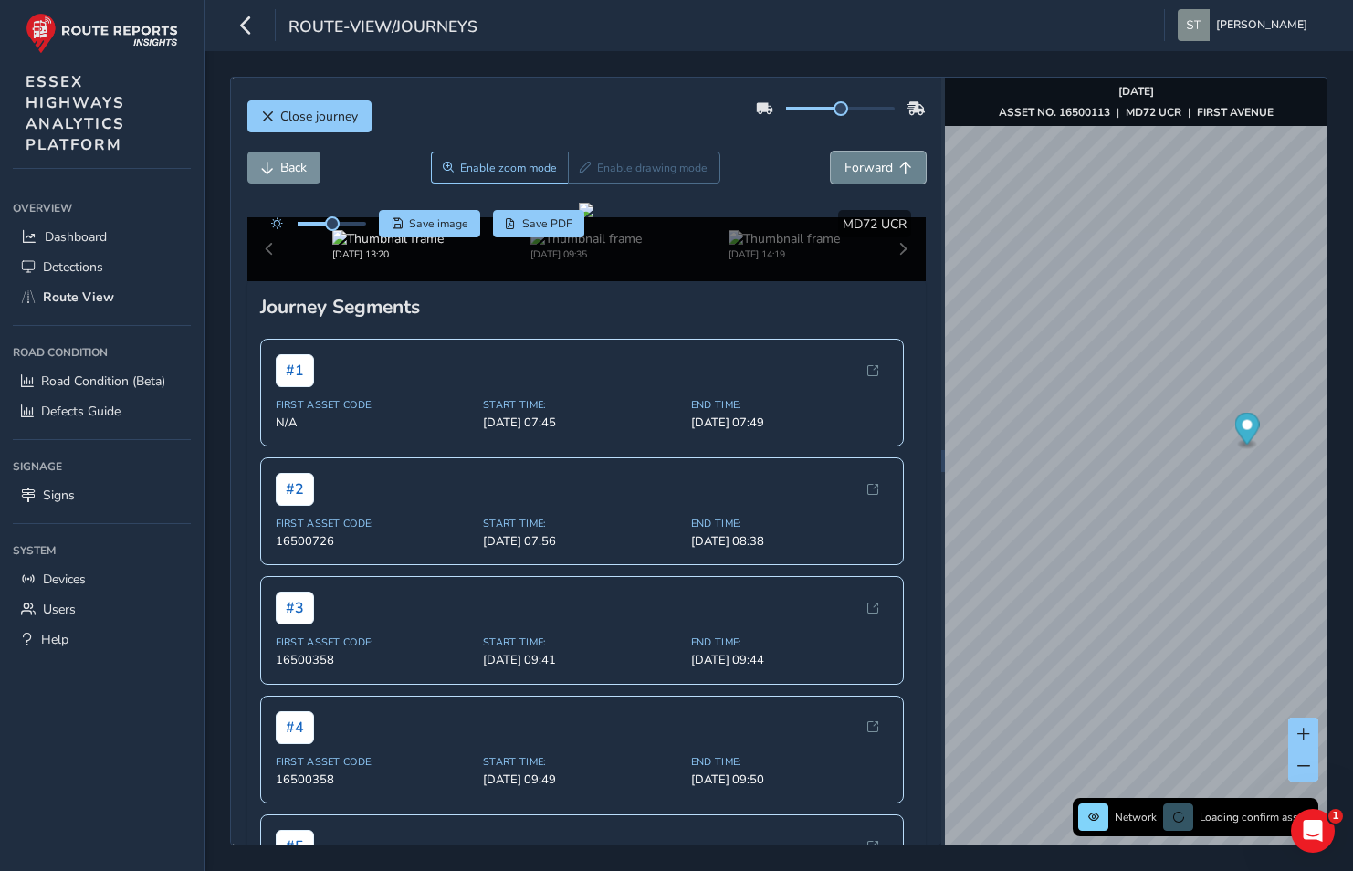
click at [853, 158] on button "Forward" at bounding box center [878, 168] width 95 height 32
click at [268, 170] on span "Back" at bounding box center [267, 168] width 13 height 13
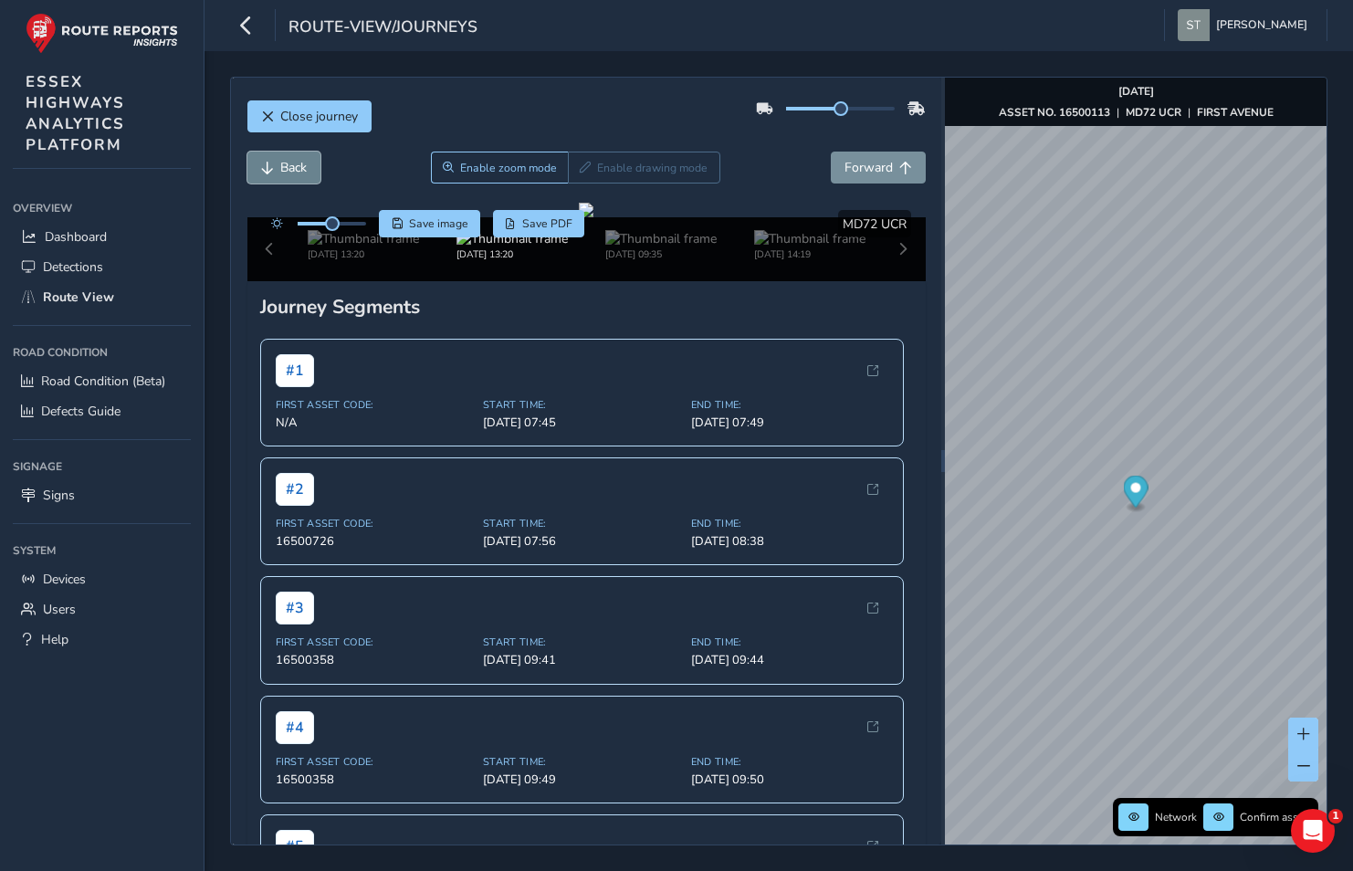
click at [268, 170] on span "Back" at bounding box center [267, 168] width 13 height 13
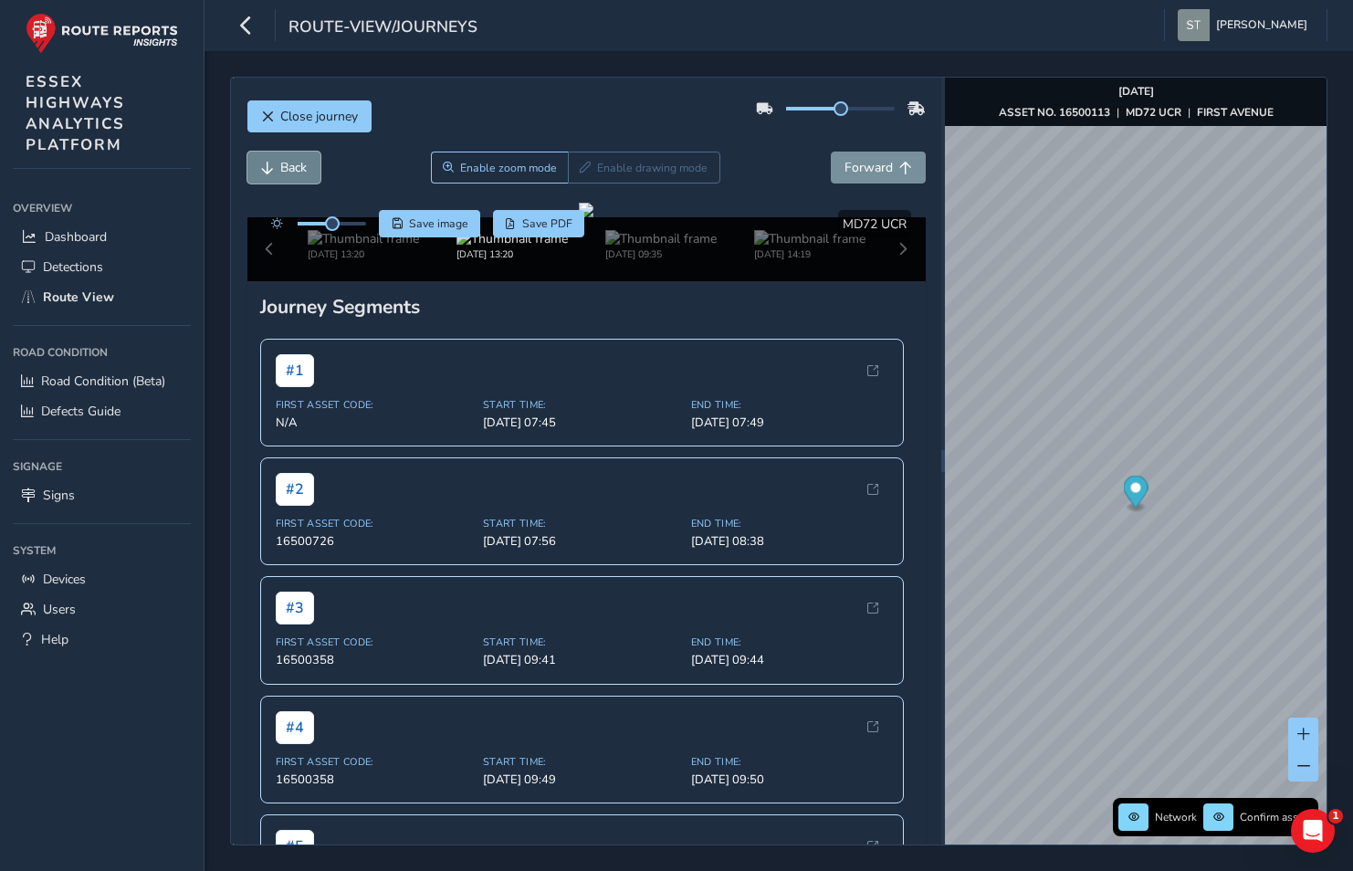
click at [268, 170] on span "Back" at bounding box center [267, 168] width 13 height 13
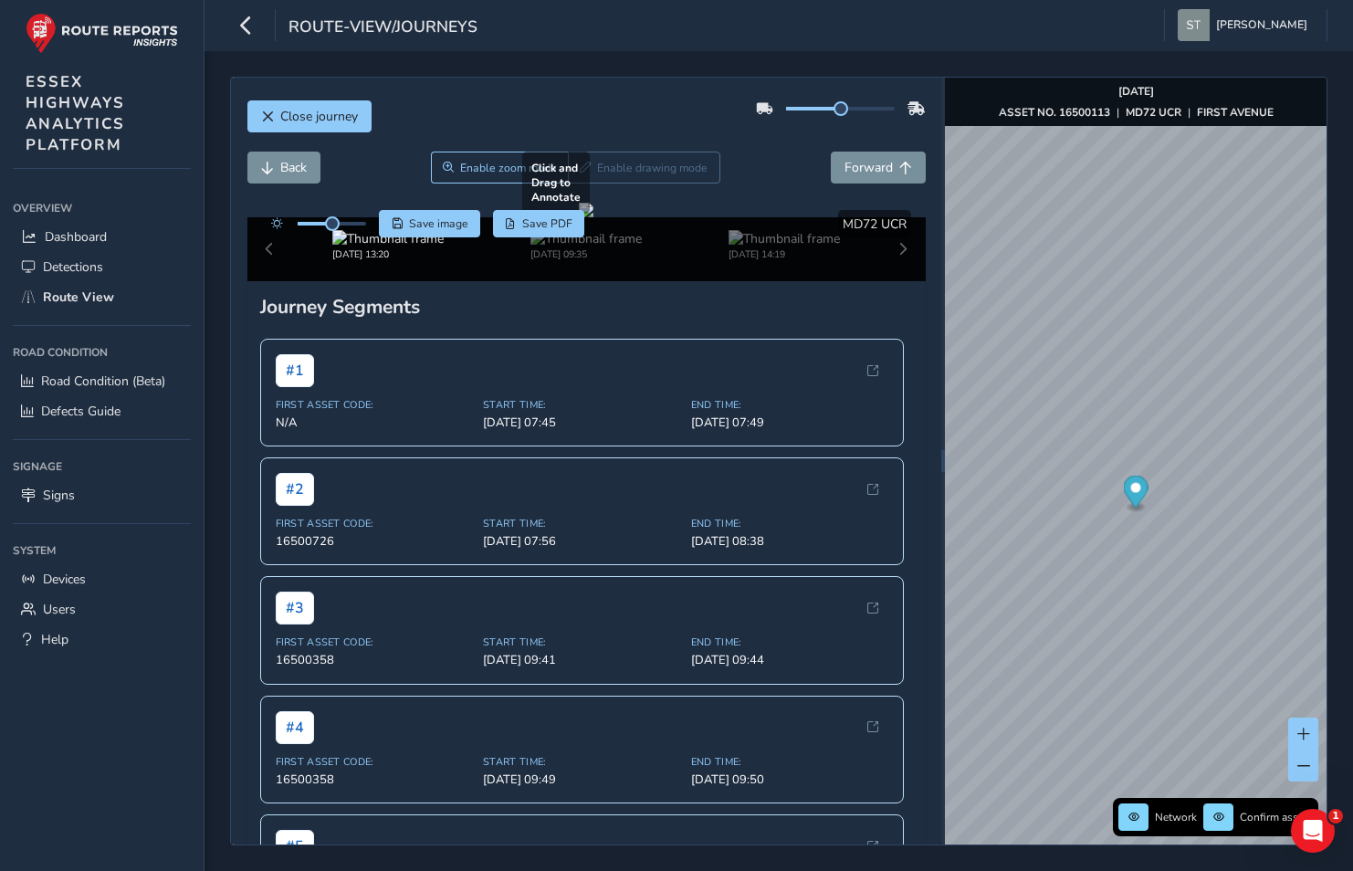
click at [579, 217] on div at bounding box center [586, 210] width 15 height 15
click at [847, 171] on span "Forward" at bounding box center [869, 167] width 48 height 17
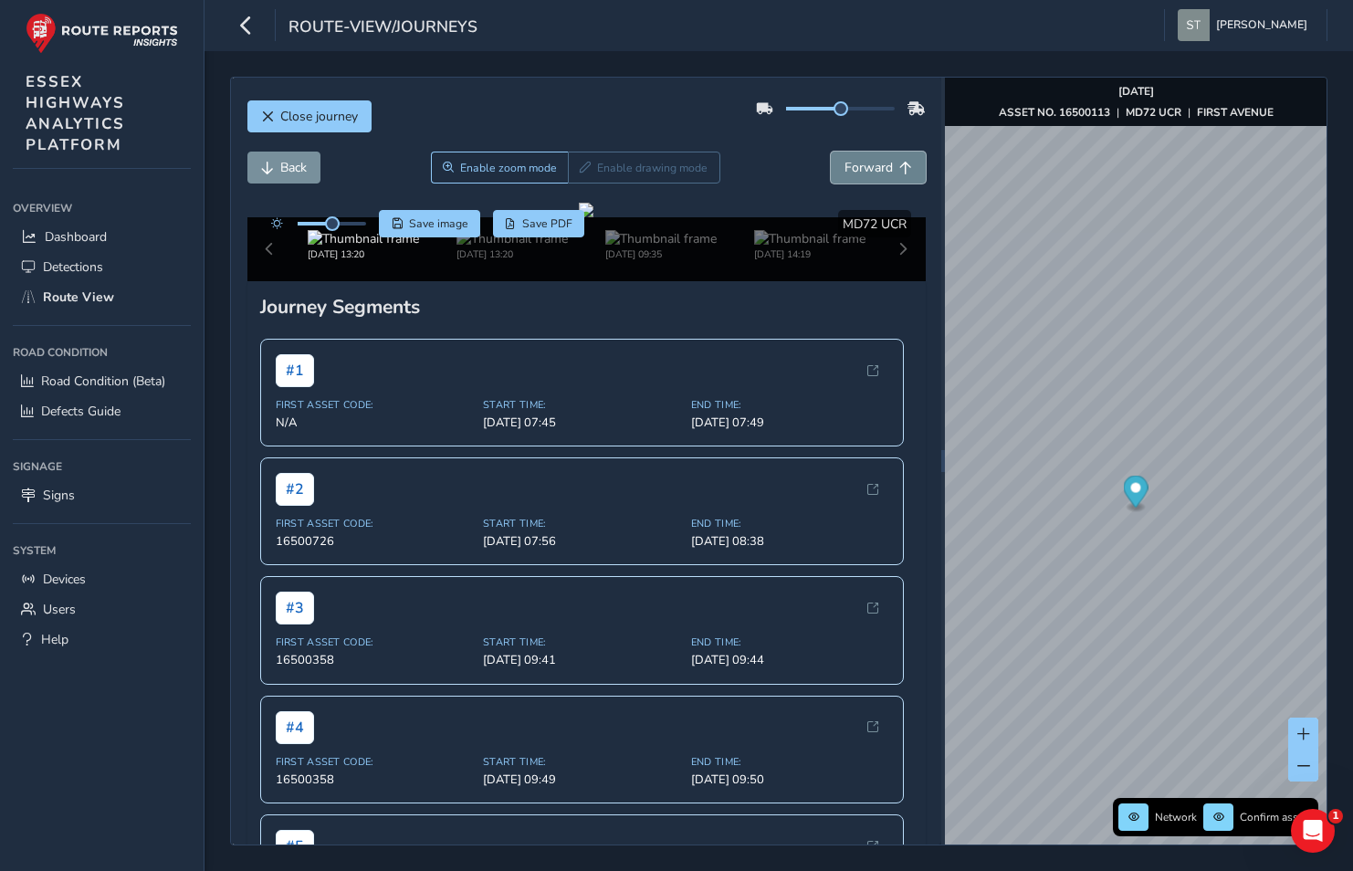
click at [847, 171] on span "Forward" at bounding box center [869, 167] width 48 height 17
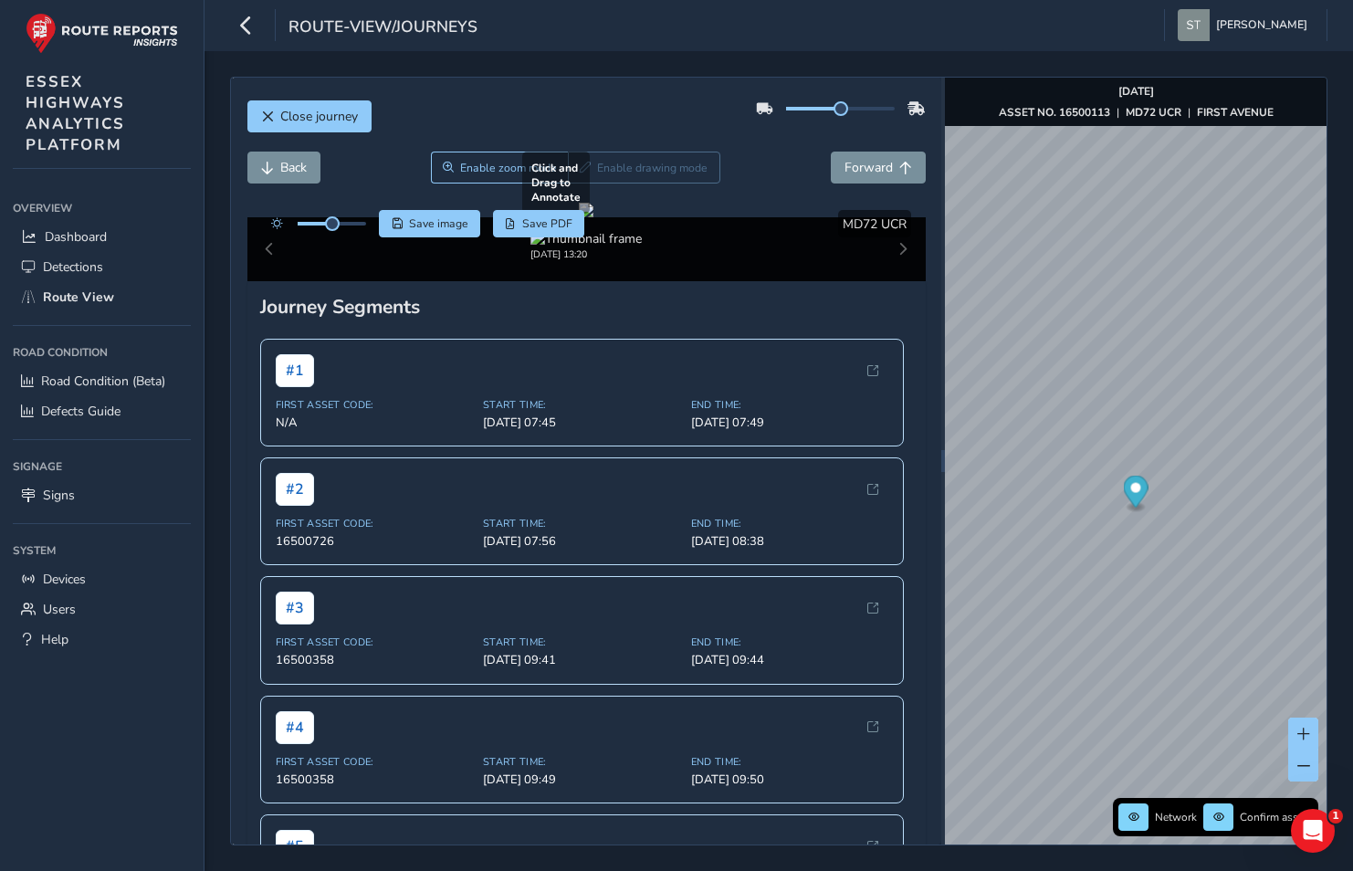
drag, startPoint x: 388, startPoint y: 394, endPoint x: 552, endPoint y: 375, distance: 165.4
click at [579, 217] on div at bounding box center [586, 210] width 15 height 15
click at [869, 172] on span "Forward" at bounding box center [869, 167] width 48 height 17
click at [860, 162] on span "Forward" at bounding box center [869, 167] width 48 height 17
click at [868, 177] on button "Forward" at bounding box center [878, 168] width 95 height 32
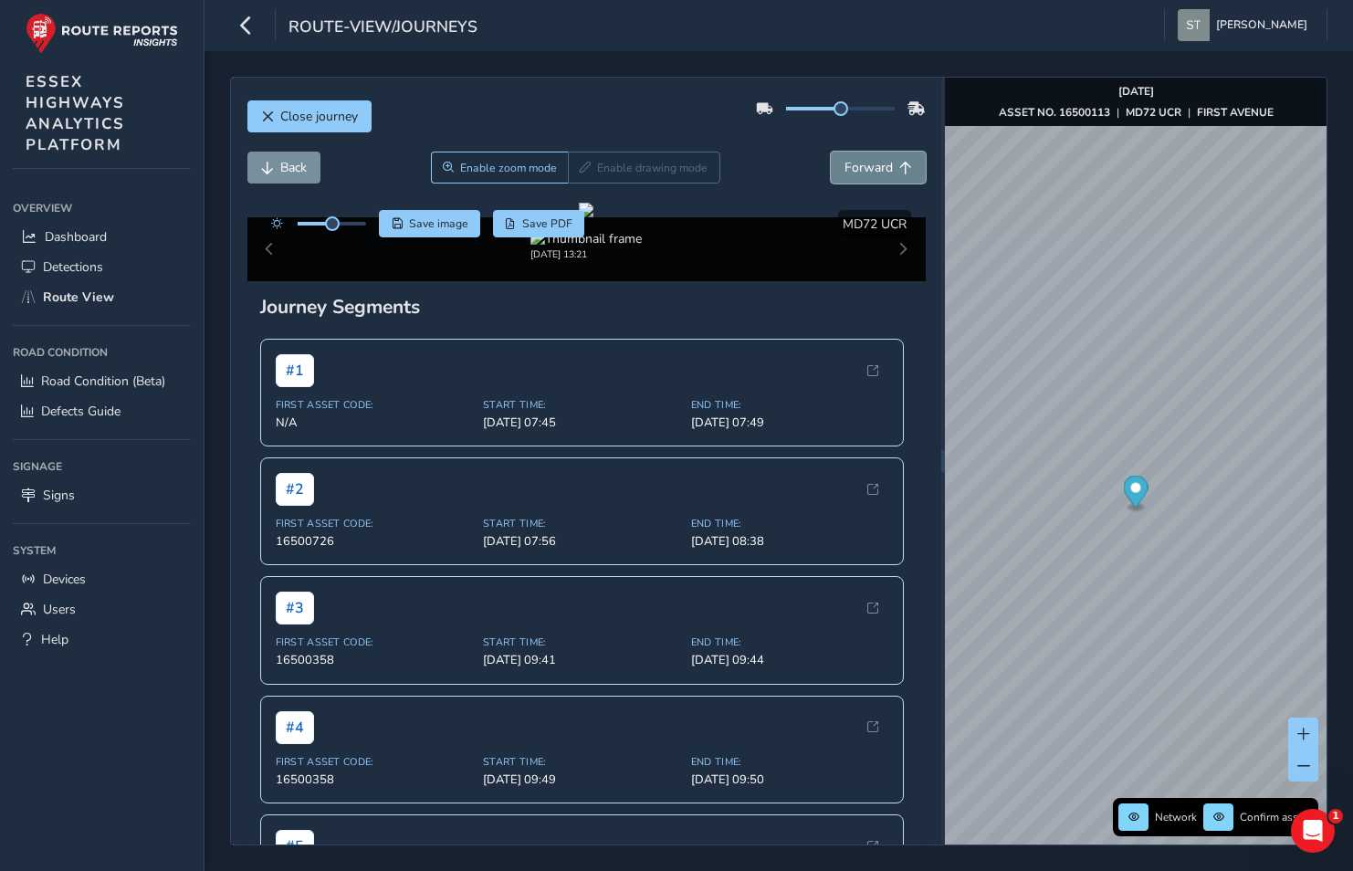
click at [845, 172] on span "Forward" at bounding box center [869, 167] width 48 height 17
drag, startPoint x: 371, startPoint y: 409, endPoint x: 810, endPoint y: 391, distance: 439.5
click at [593, 217] on div at bounding box center [586, 210] width 15 height 15
click at [285, 164] on span "Back" at bounding box center [293, 167] width 26 height 17
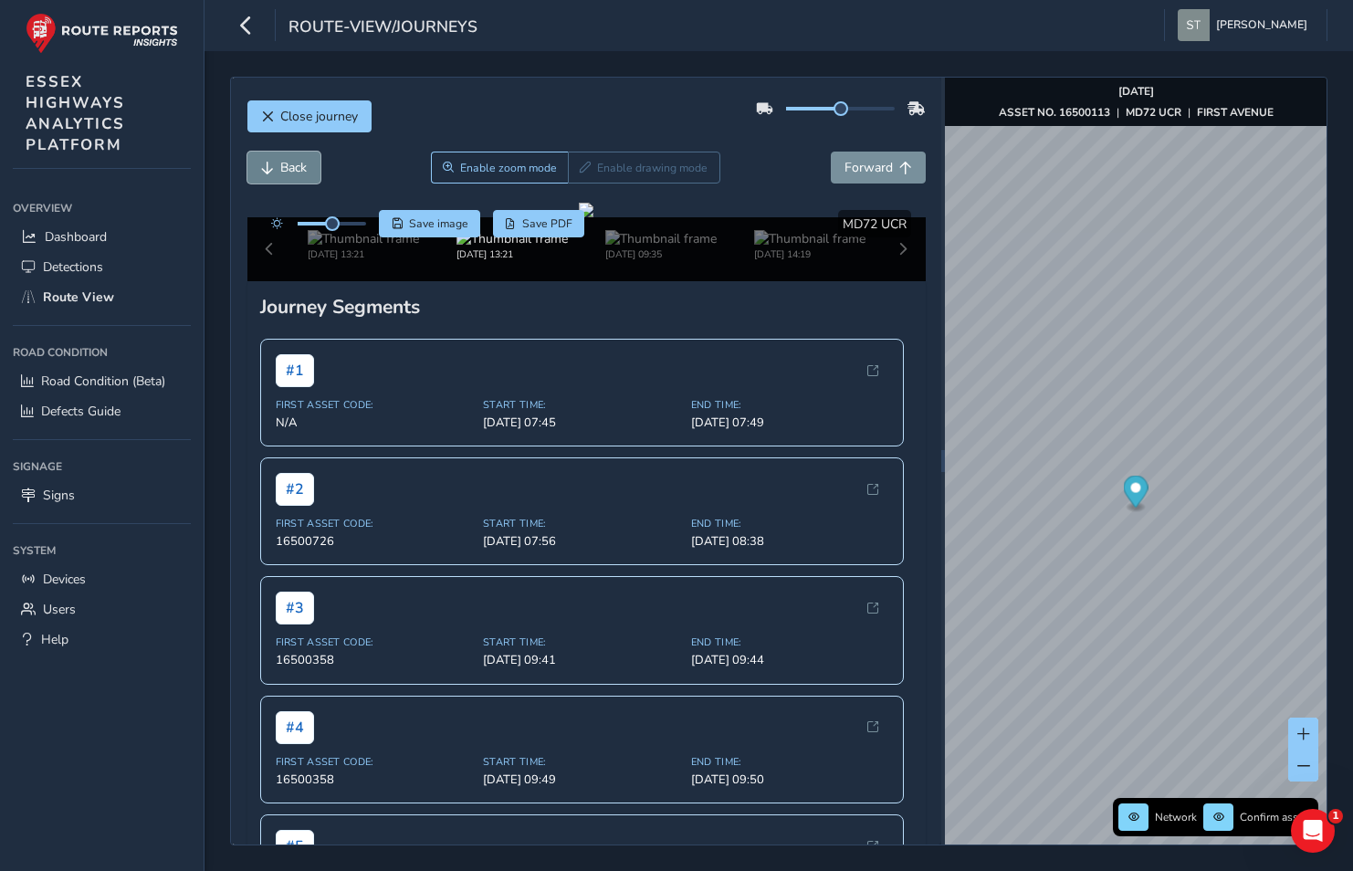
click at [284, 164] on span "Back" at bounding box center [293, 167] width 26 height 17
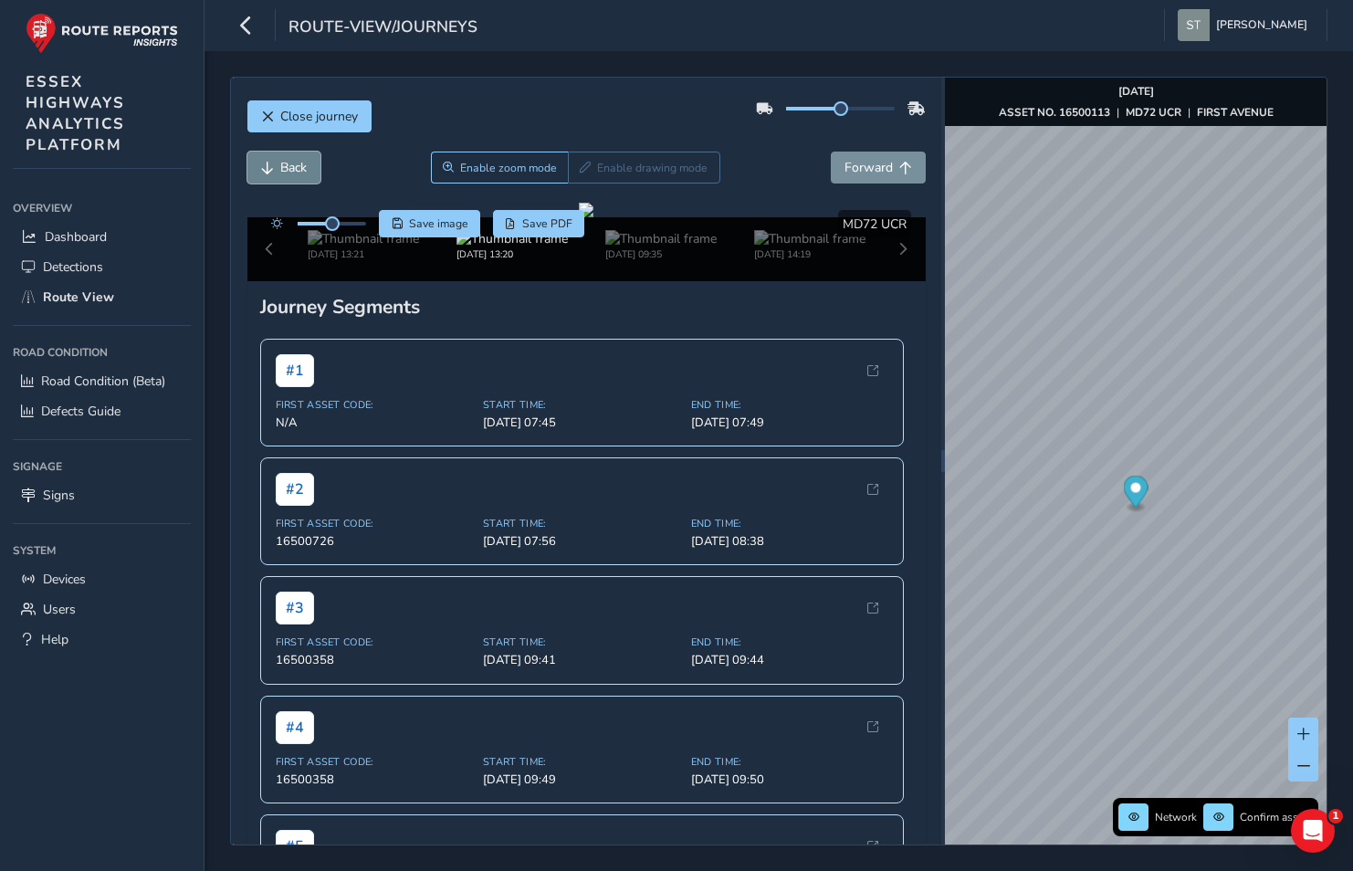
click at [284, 164] on span "Back" at bounding box center [293, 167] width 26 height 17
